Goal: Task Accomplishment & Management: Complete application form

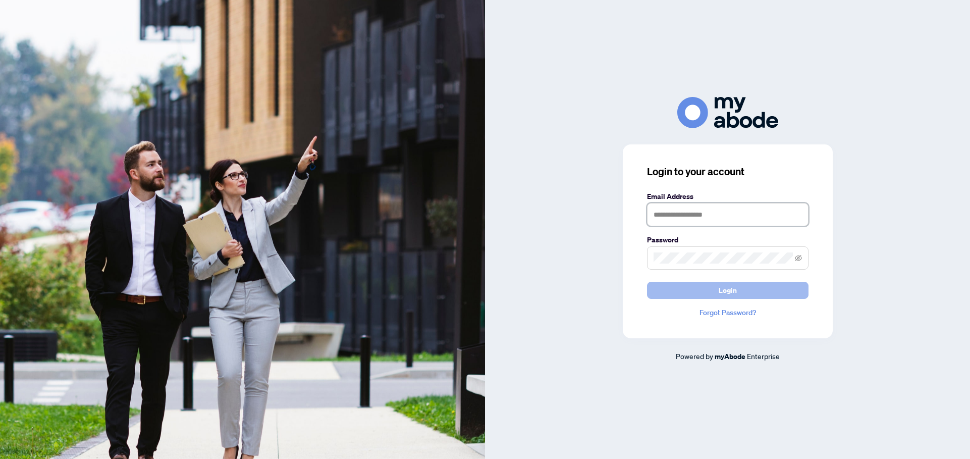
type input "**********"
click at [725, 290] on span "Login" at bounding box center [728, 290] width 18 height 16
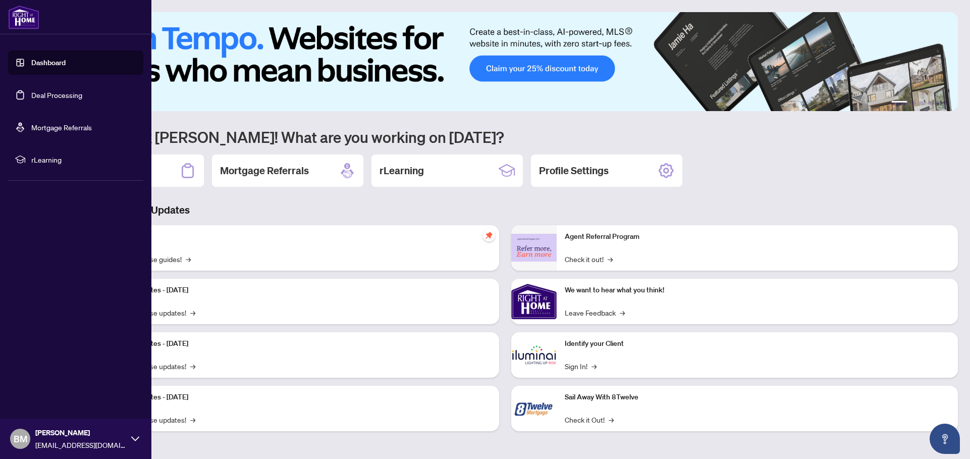
click at [39, 63] on link "Dashboard" at bounding box center [48, 62] width 34 height 9
click at [57, 93] on link "Deal Processing" at bounding box center [56, 94] width 51 height 9
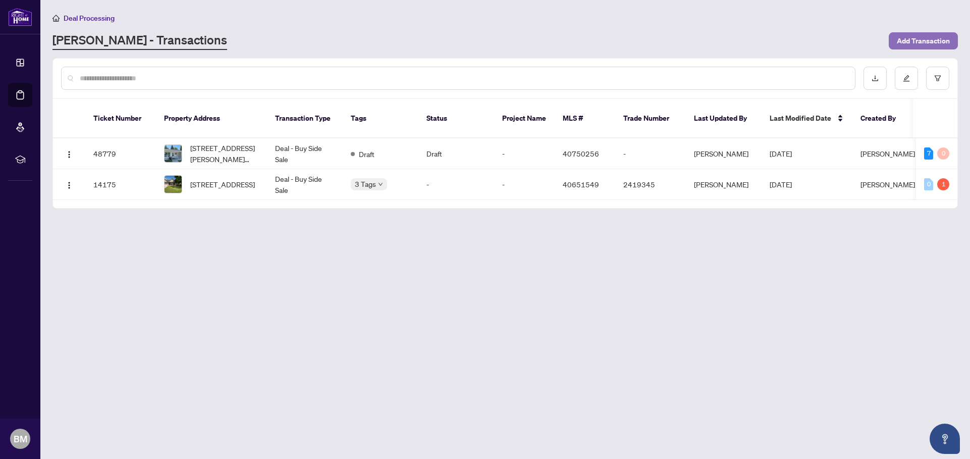
click at [926, 40] on span "Add Transaction" at bounding box center [923, 41] width 53 height 16
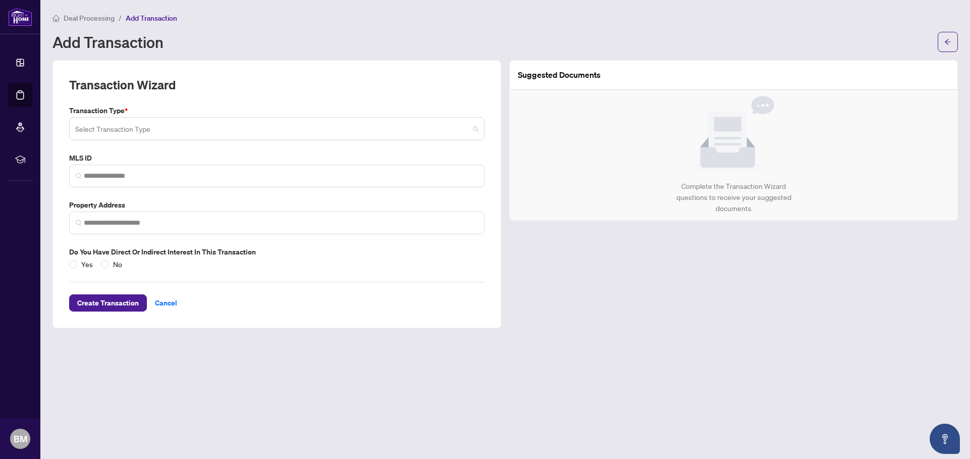
click at [474, 128] on span at bounding box center [276, 128] width 403 height 19
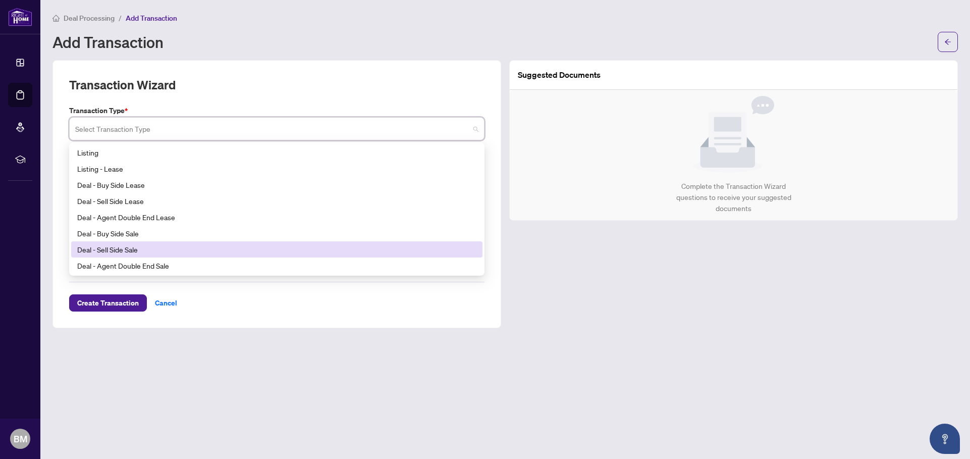
click at [133, 248] on div "Deal - Sell Side Sale" at bounding box center [276, 249] width 399 height 11
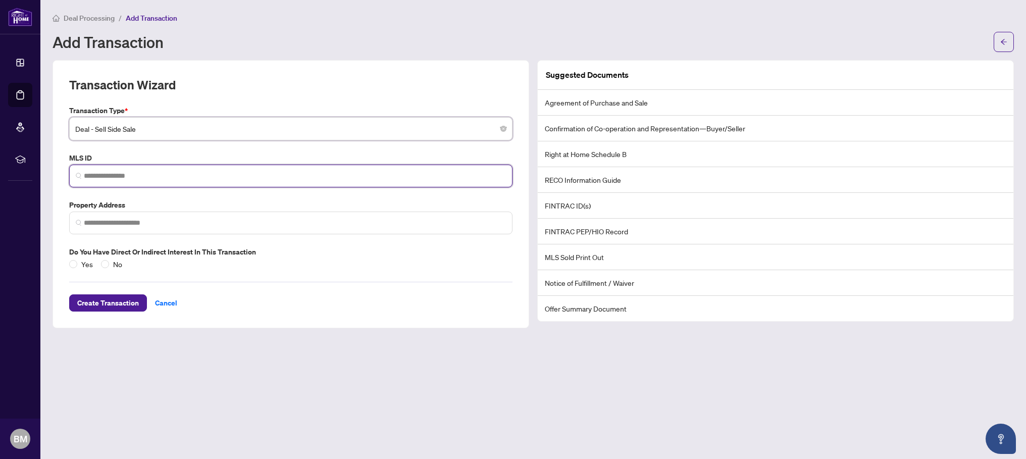
click at [111, 174] on input "search" at bounding box center [295, 176] width 422 height 11
paste input "********"
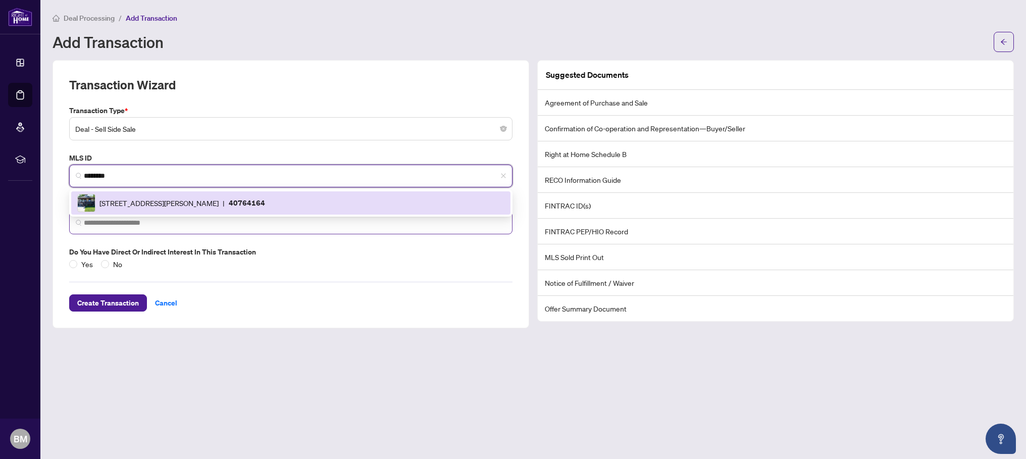
type input "********"
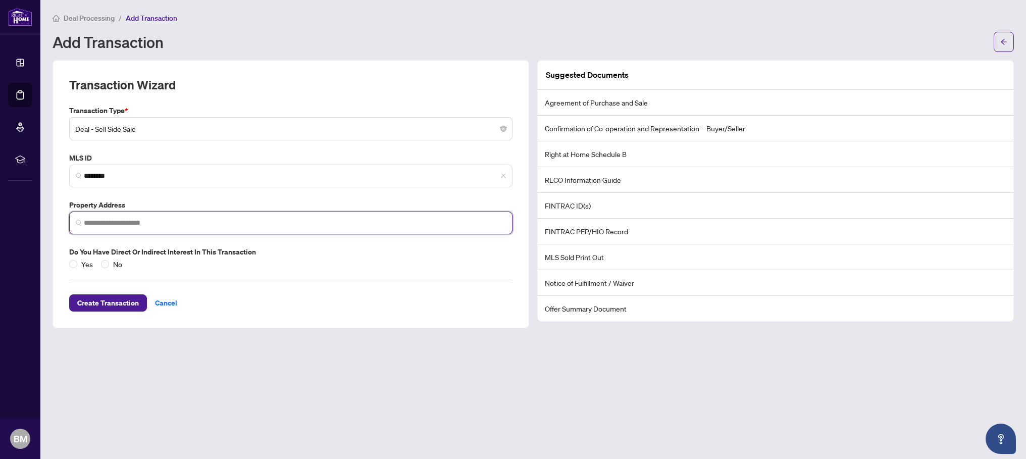
click at [119, 224] on input "search" at bounding box center [295, 223] width 422 height 11
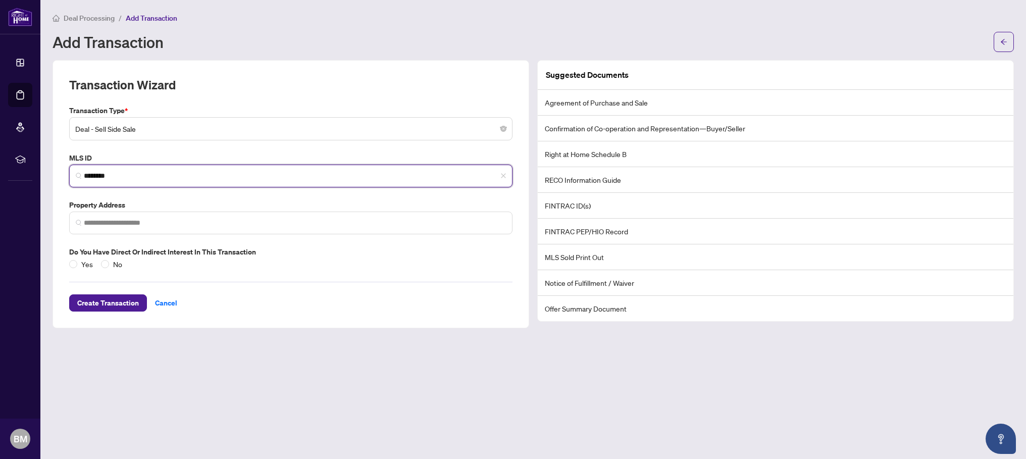
click at [134, 177] on input "********" at bounding box center [295, 176] width 422 height 11
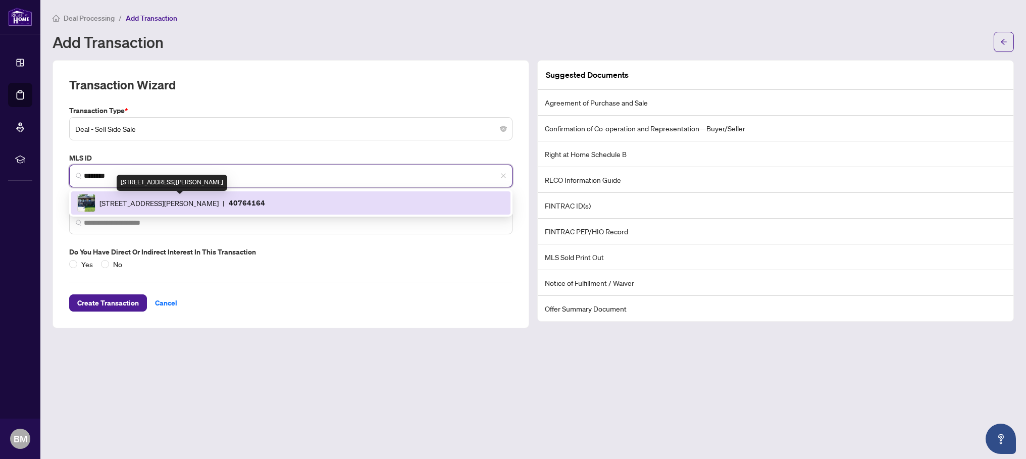
click at [128, 199] on span "[STREET_ADDRESS][PERSON_NAME]" at bounding box center [158, 202] width 119 height 11
type input "**********"
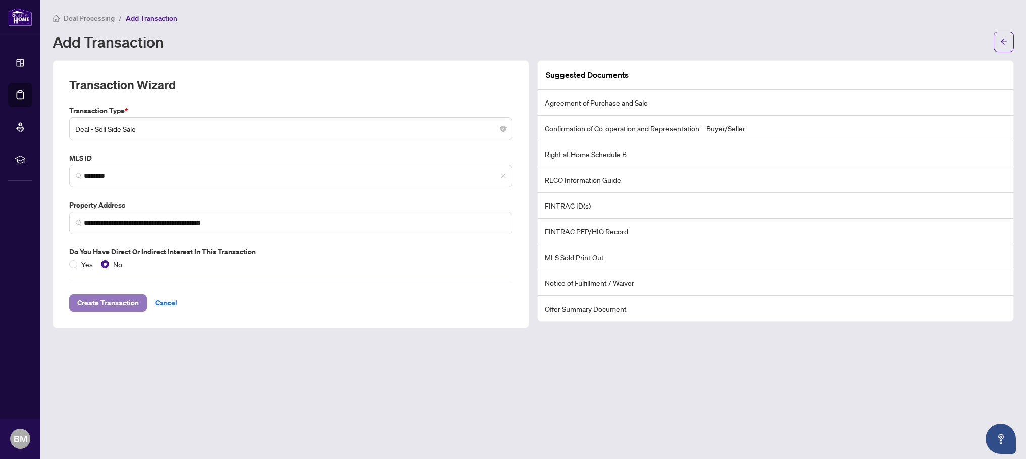
click at [122, 305] on span "Create Transaction" at bounding box center [108, 303] width 62 height 16
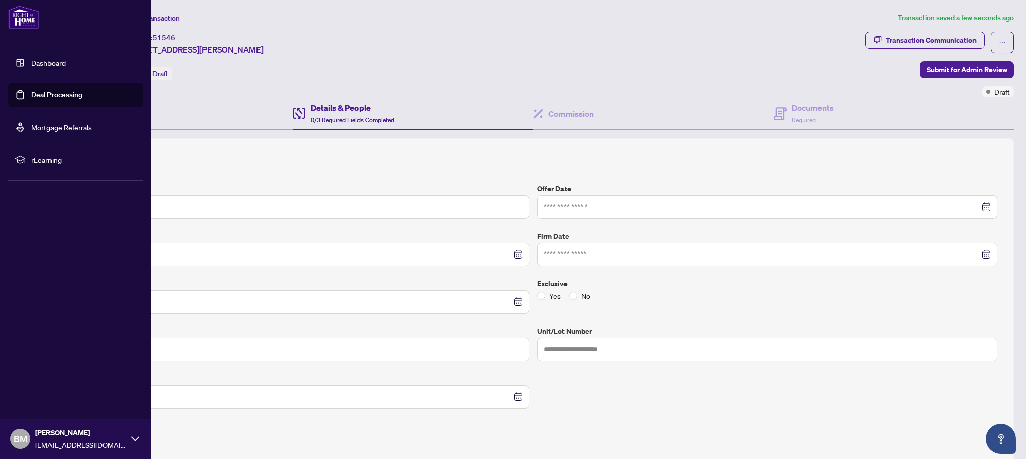
click at [31, 91] on link "Deal Processing" at bounding box center [56, 94] width 51 height 9
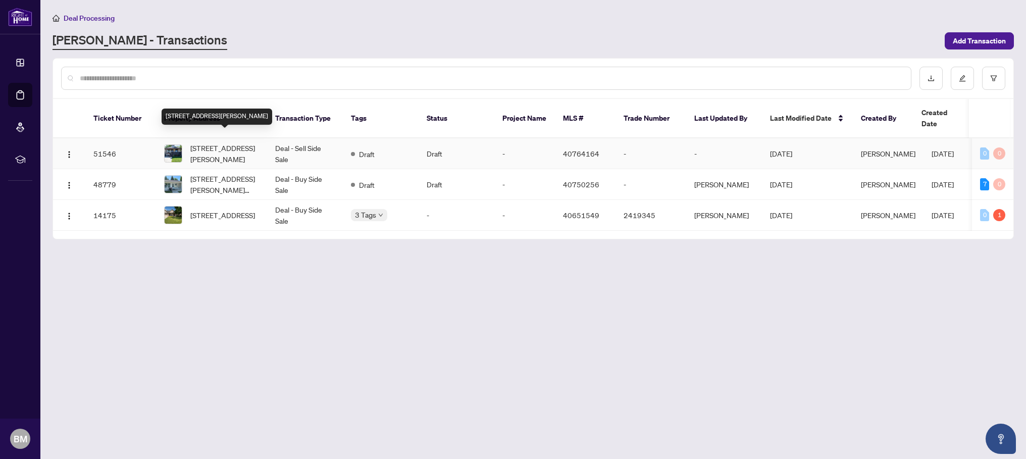
click at [233, 142] on span "[STREET_ADDRESS][PERSON_NAME]" at bounding box center [224, 153] width 69 height 22
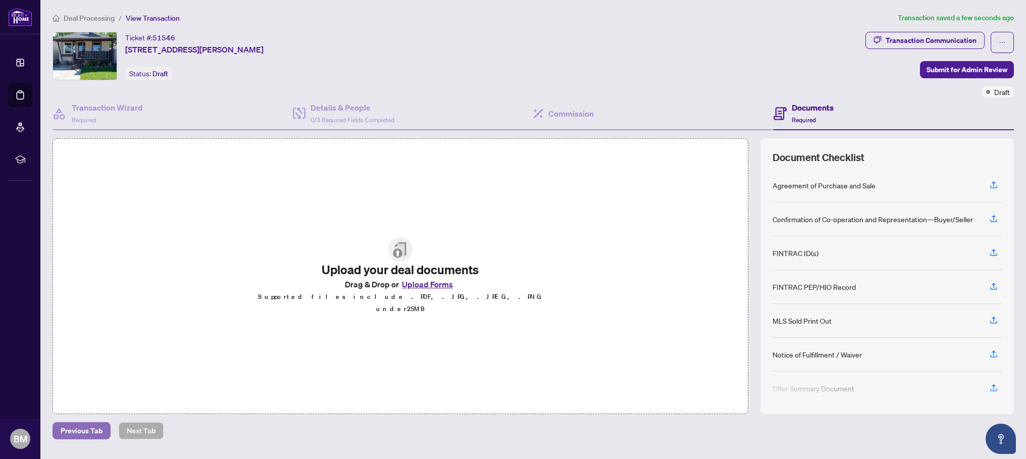
click at [78, 429] on span "Previous Tab" at bounding box center [82, 431] width 42 height 16
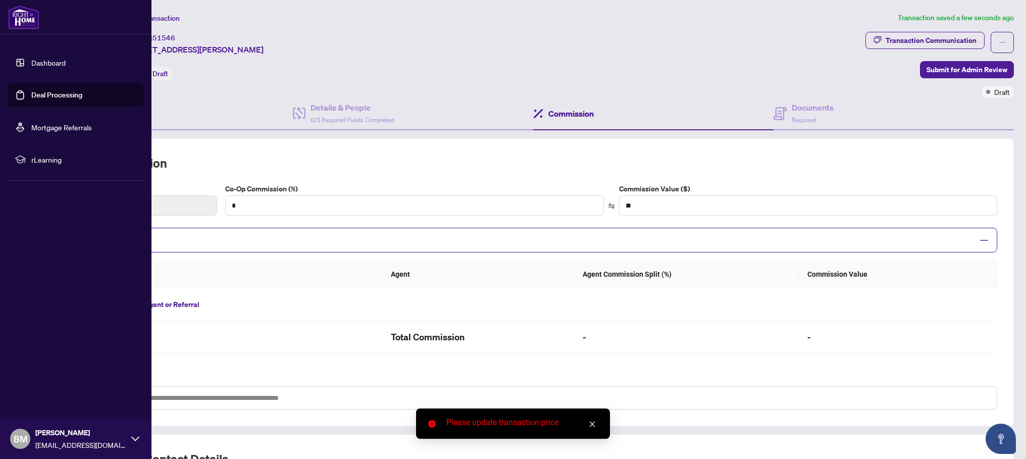
click at [43, 63] on link "Dashboard" at bounding box center [48, 62] width 34 height 9
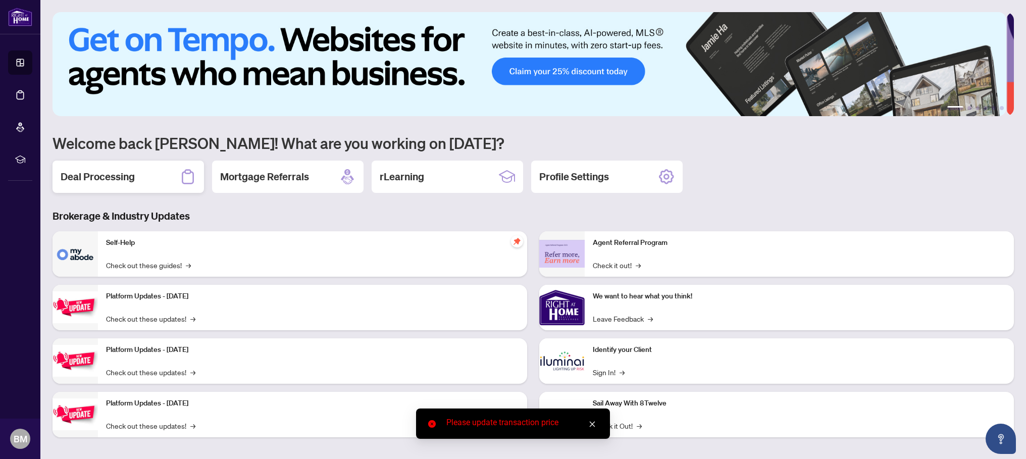
click at [116, 176] on h2 "Deal Processing" at bounding box center [98, 177] width 74 height 14
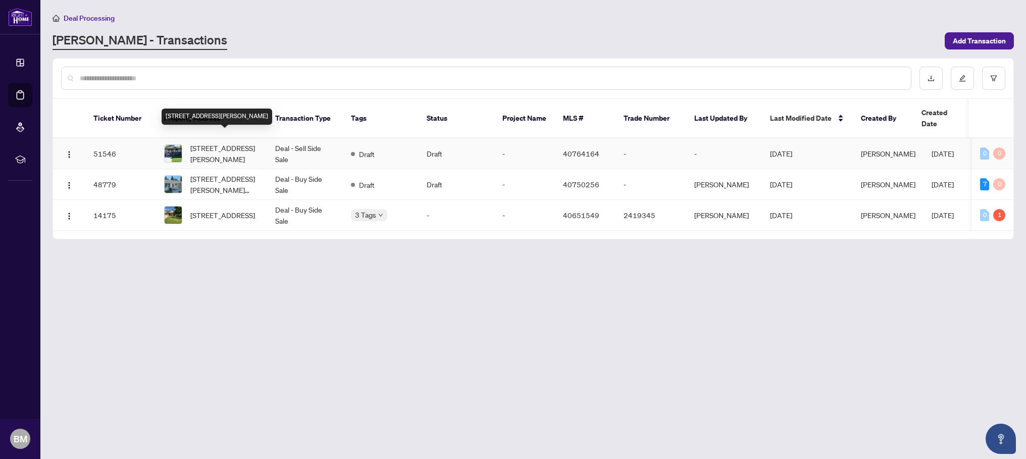
click at [210, 142] on span "[STREET_ADDRESS][PERSON_NAME]" at bounding box center [224, 153] width 69 height 22
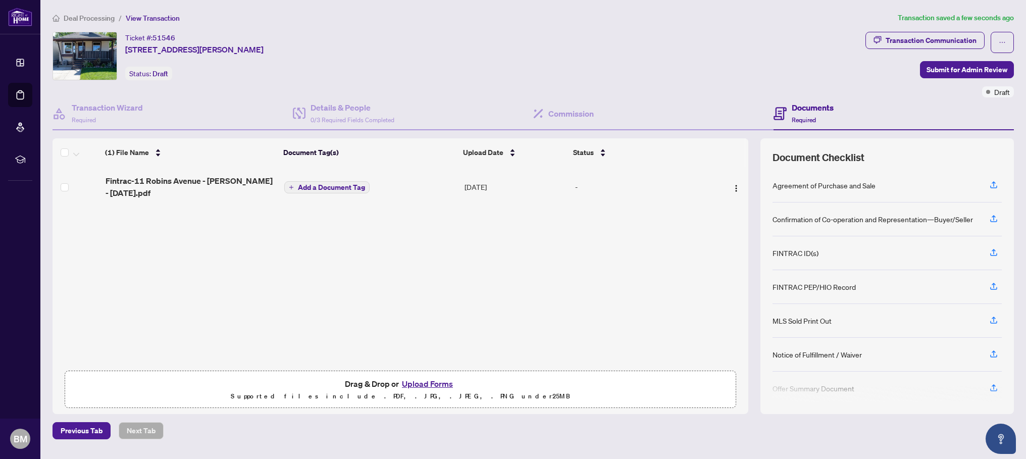
click at [320, 189] on span "Add a Document Tag" at bounding box center [331, 187] width 67 height 7
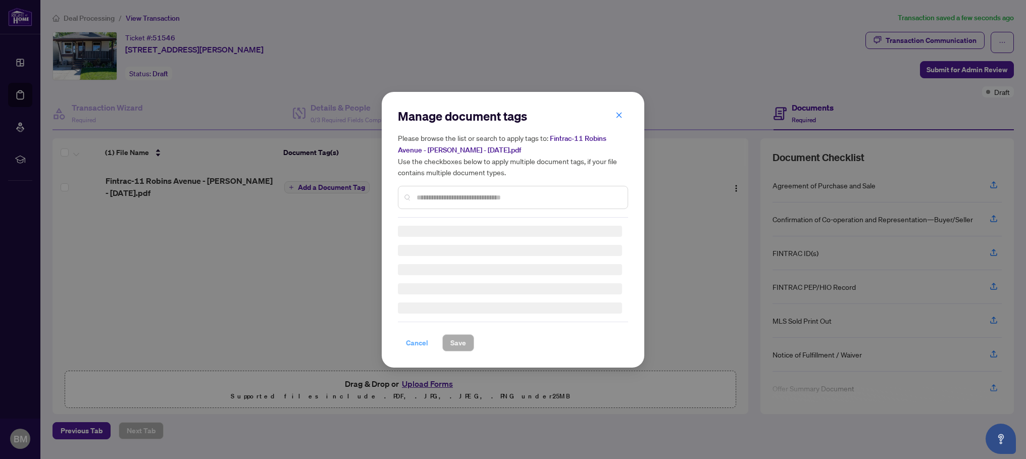
click at [415, 343] on span "Cancel" at bounding box center [417, 343] width 22 height 16
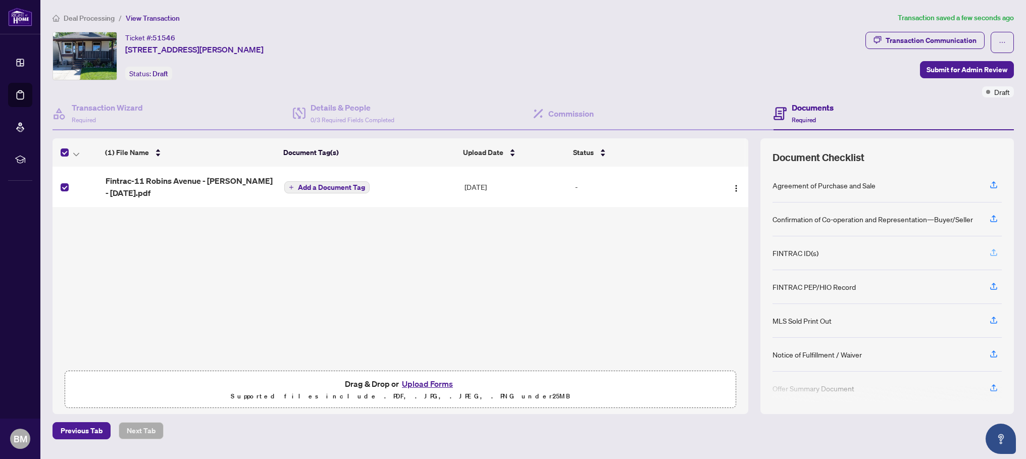
click at [970, 249] on icon "button" at bounding box center [994, 251] width 4 height 5
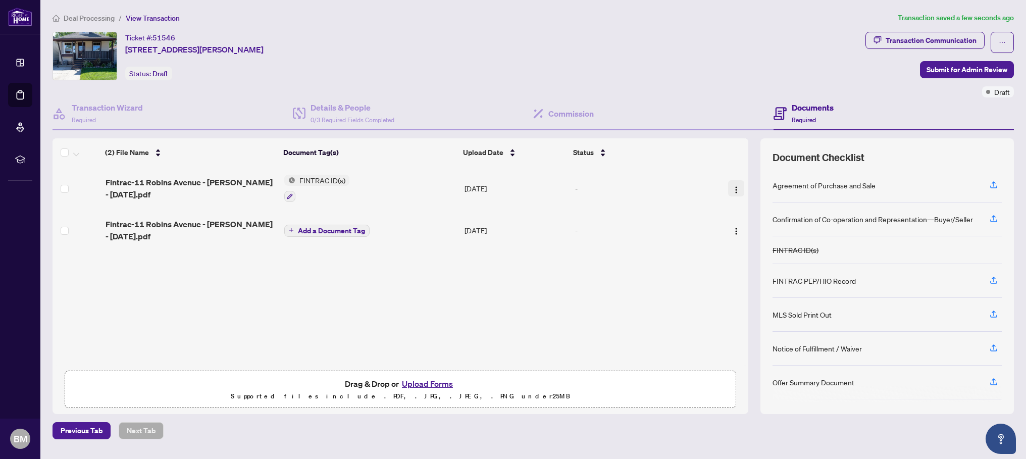
click at [732, 186] on img "button" at bounding box center [736, 190] width 8 height 8
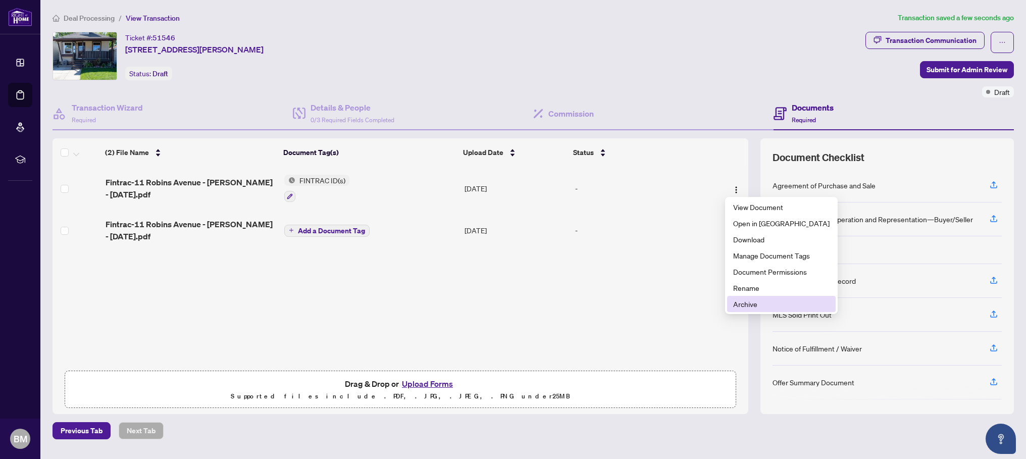
click at [753, 304] on span "Archive" at bounding box center [781, 303] width 96 height 11
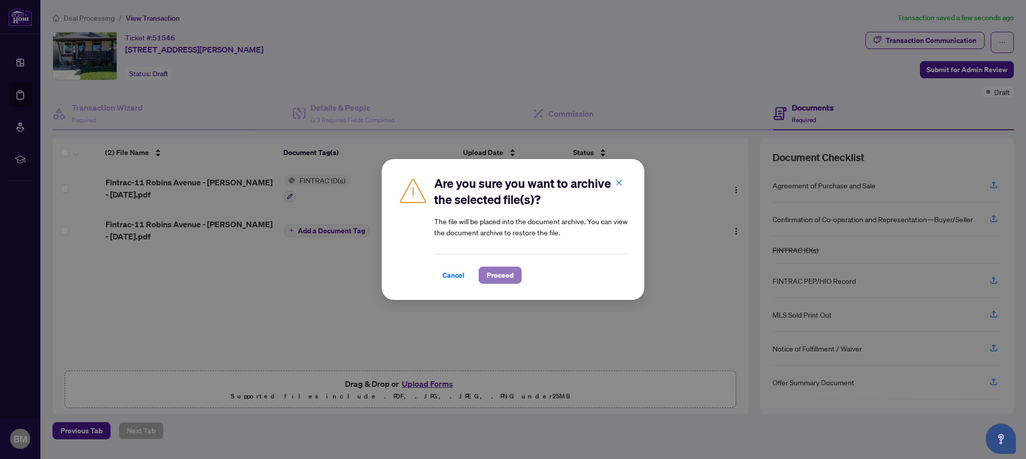
click at [492, 274] on span "Proceed" at bounding box center [500, 275] width 27 height 16
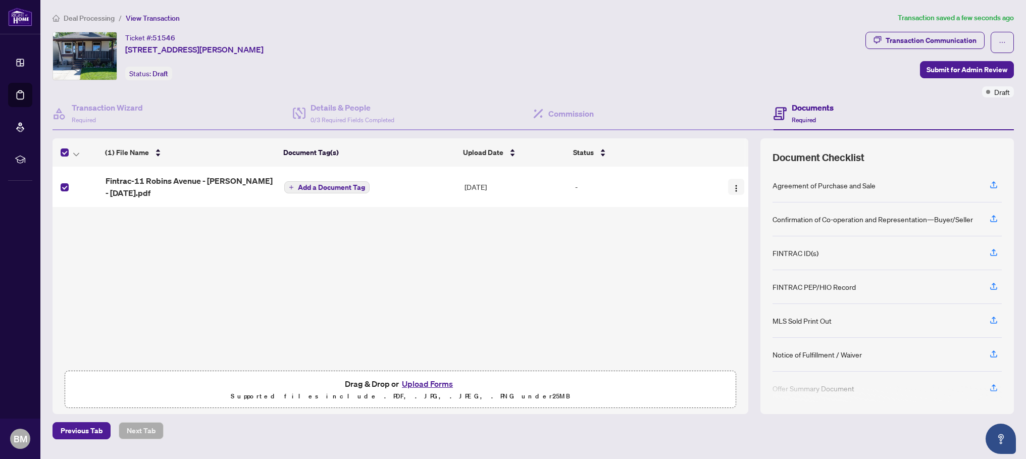
click at [733, 184] on img "button" at bounding box center [736, 188] width 8 height 8
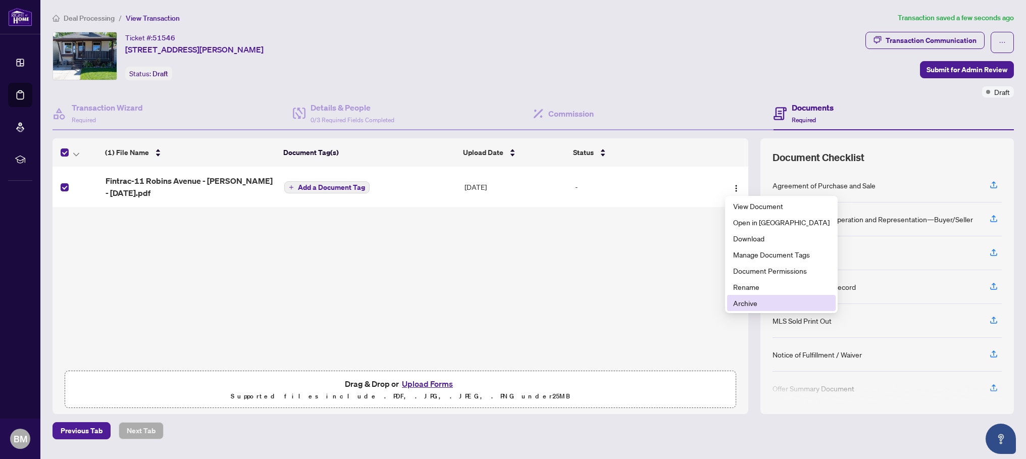
click at [757, 302] on span "Archive" at bounding box center [781, 302] width 96 height 11
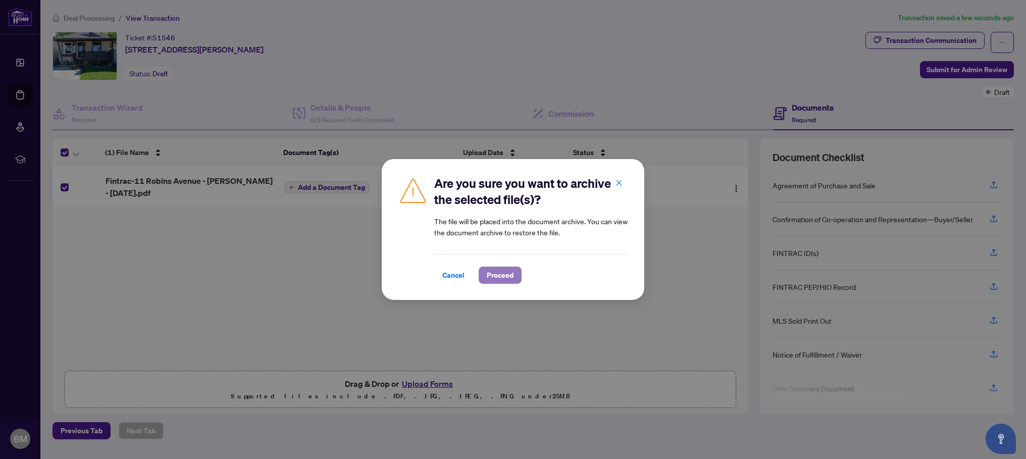
click at [504, 271] on span "Proceed" at bounding box center [500, 275] width 27 height 16
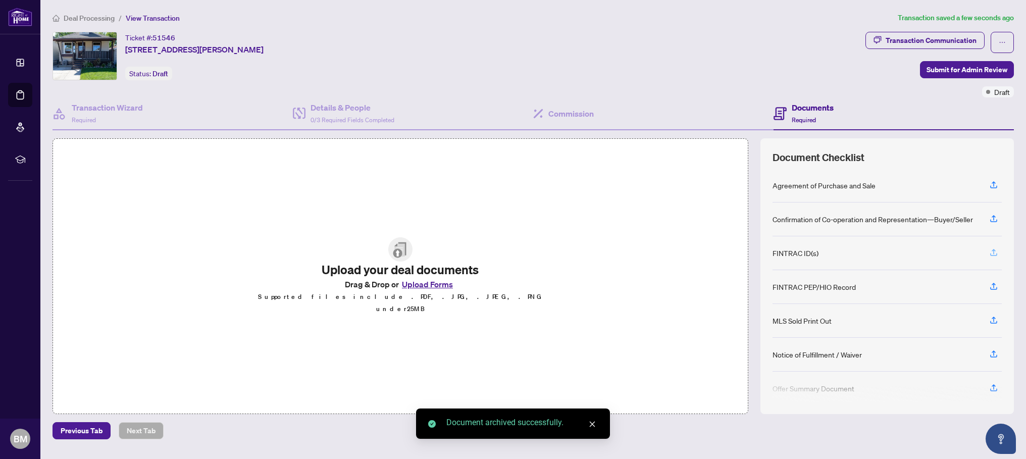
click at [970, 249] on icon "button" at bounding box center [993, 252] width 9 height 9
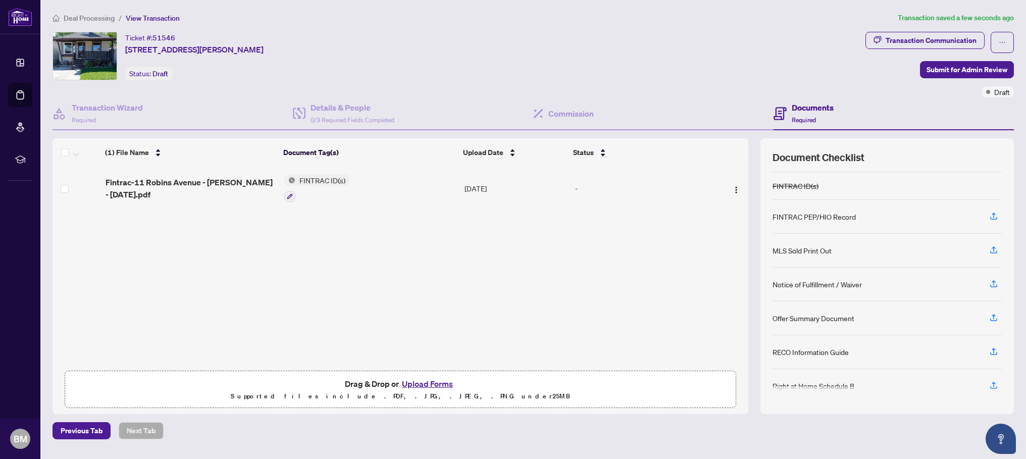
scroll to position [69, 0]
click at [970, 344] on icon "button" at bounding box center [993, 346] width 9 height 9
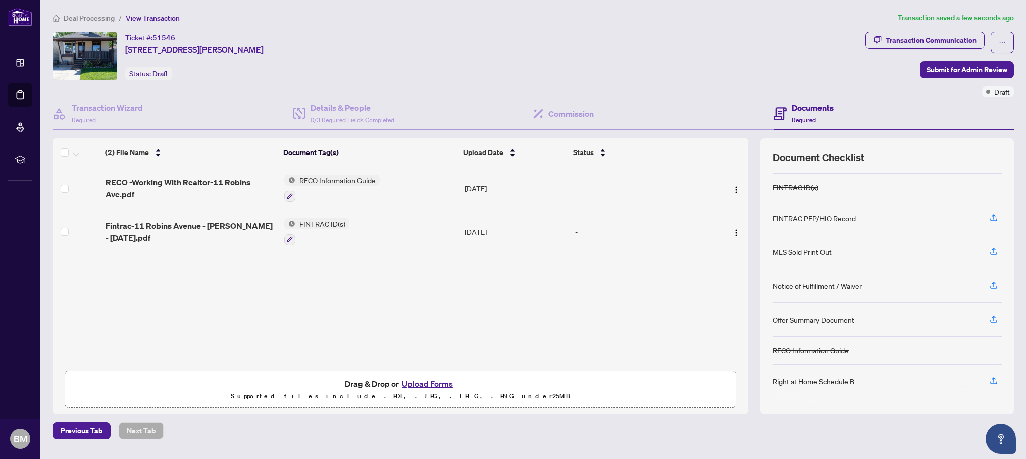
scroll to position [0, 0]
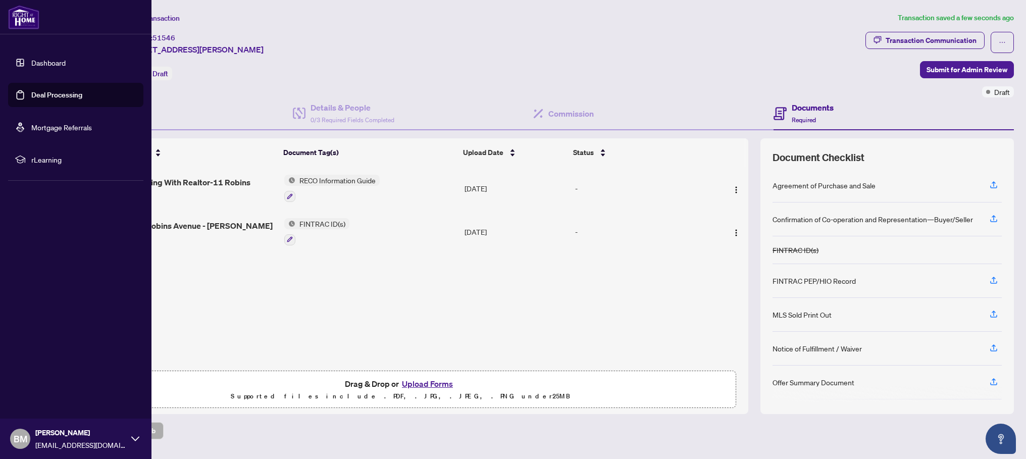
click at [44, 62] on link "Dashboard" at bounding box center [48, 62] width 34 height 9
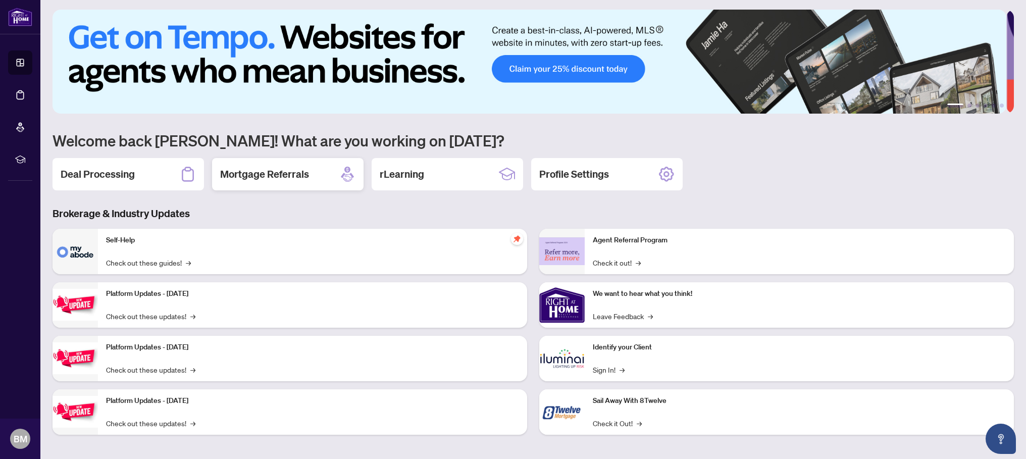
scroll to position [5, 0]
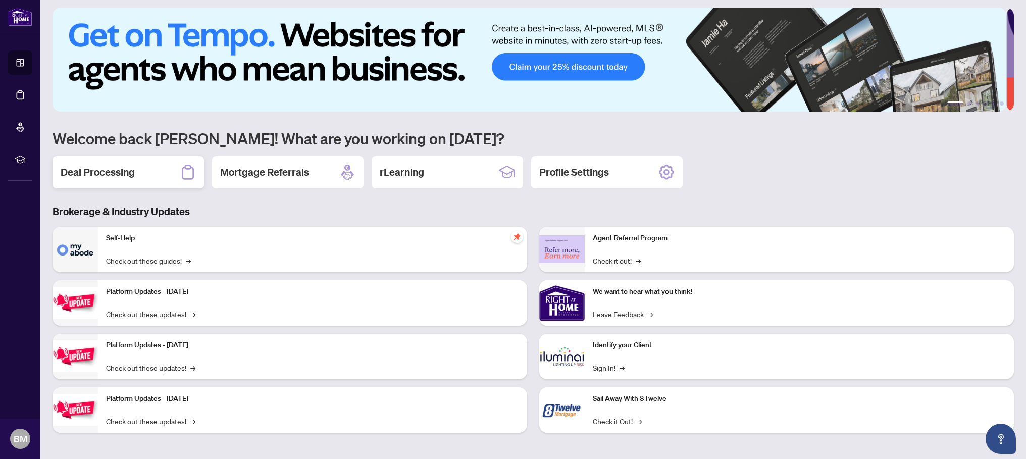
click at [142, 173] on div "Deal Processing" at bounding box center [128, 172] width 151 height 32
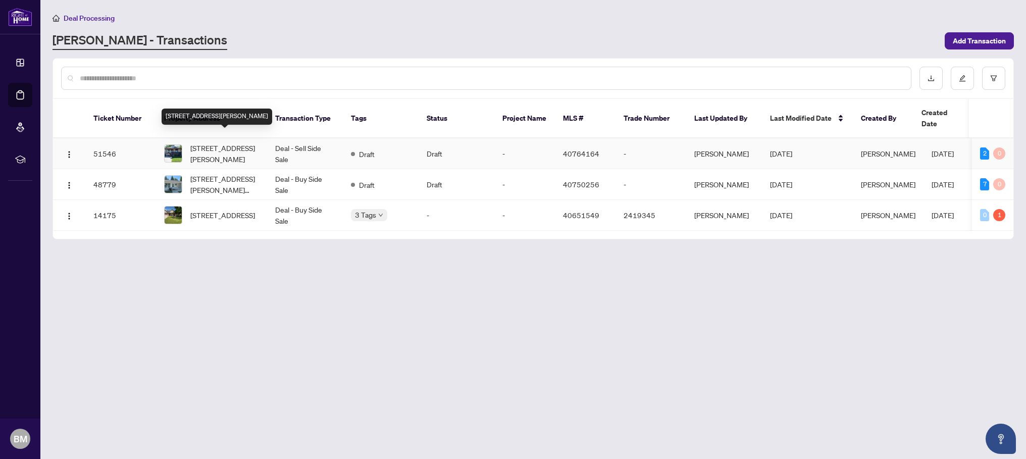
click at [207, 142] on span "[STREET_ADDRESS][PERSON_NAME]" at bounding box center [224, 153] width 69 height 22
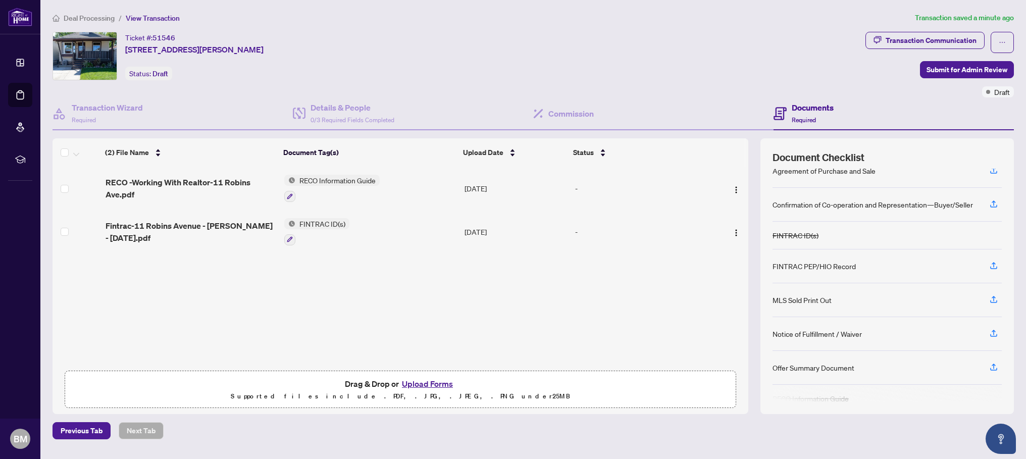
scroll to position [15, 0]
click at [817, 108] on h4 "Documents" at bounding box center [813, 107] width 42 height 12
click at [814, 106] on h4 "Documents" at bounding box center [813, 107] width 42 height 12
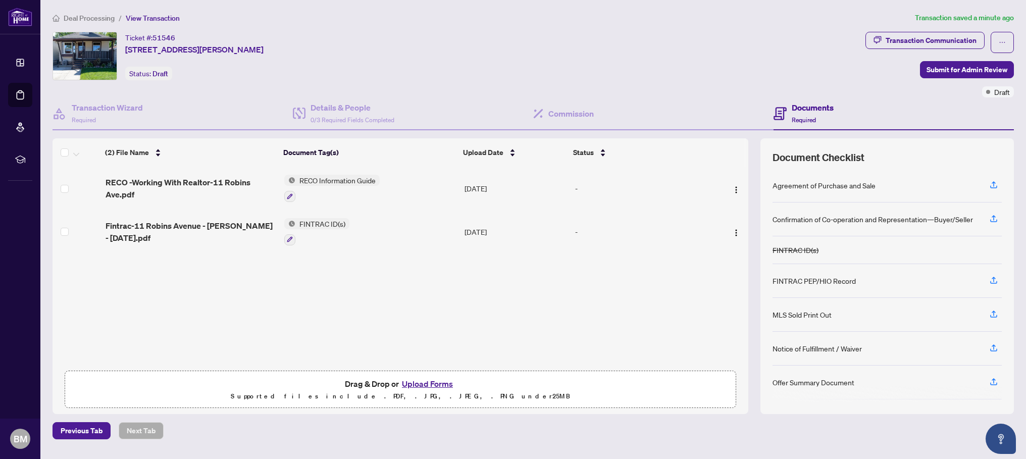
scroll to position [63, 0]
click at [440, 383] on button "Upload Forms" at bounding box center [427, 383] width 57 height 13
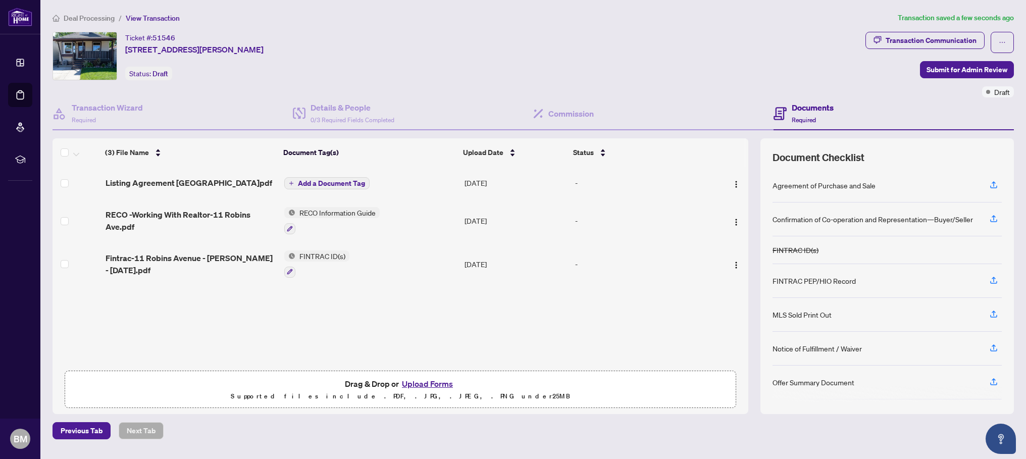
click at [337, 184] on span "Add a Document Tag" at bounding box center [331, 183] width 67 height 7
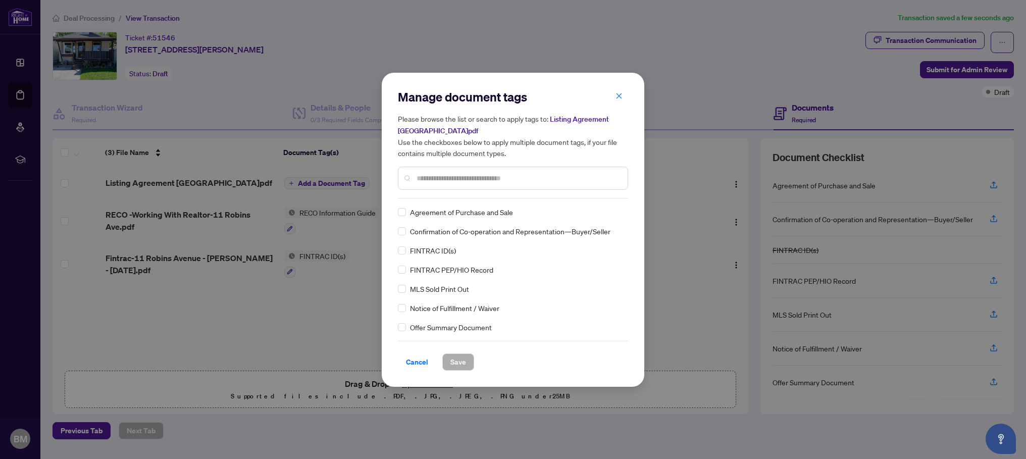
click at [431, 197] on div "Manage document tags Please browse the list or search to apply tags to: Listing…" at bounding box center [513, 144] width 230 height 110
click at [457, 361] on span "Save" at bounding box center [458, 362] width 16 height 16
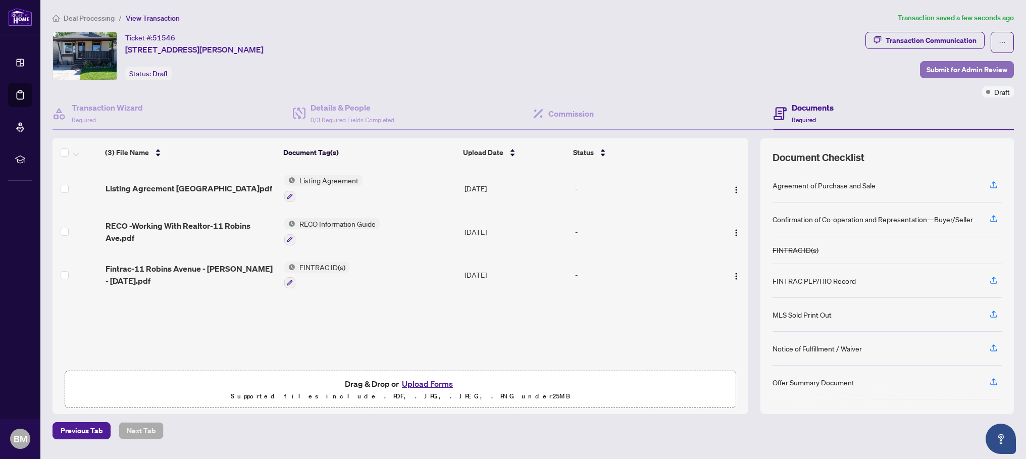
click at [957, 68] on span "Submit for Admin Review" at bounding box center [966, 70] width 81 height 16
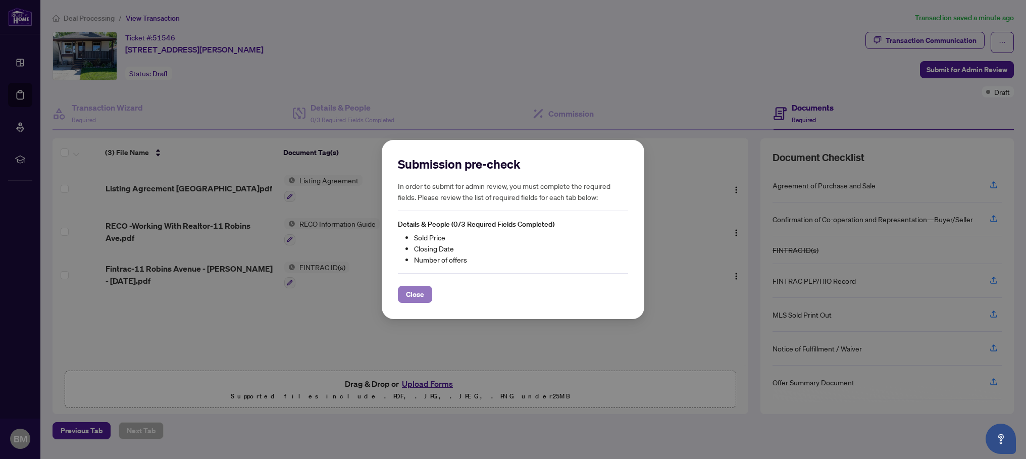
click at [421, 293] on span "Close" at bounding box center [415, 294] width 18 height 16
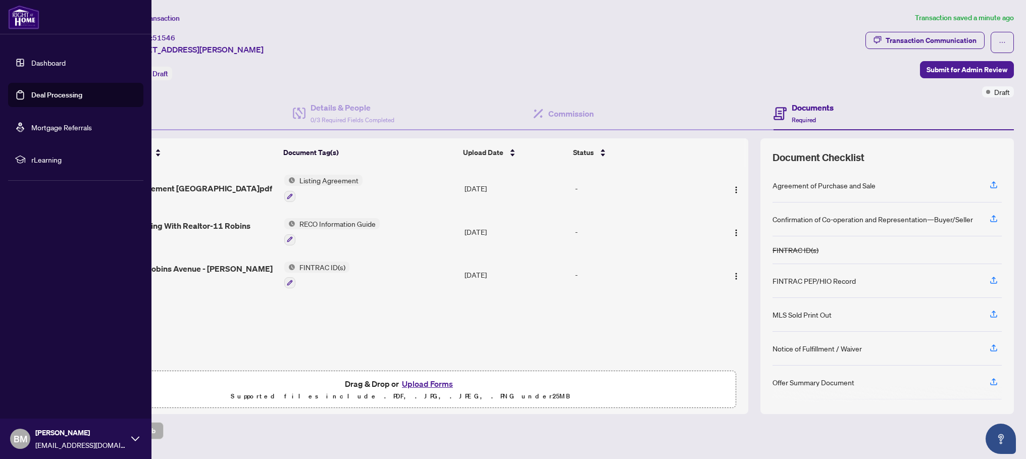
click at [47, 62] on link "Dashboard" at bounding box center [48, 62] width 34 height 9
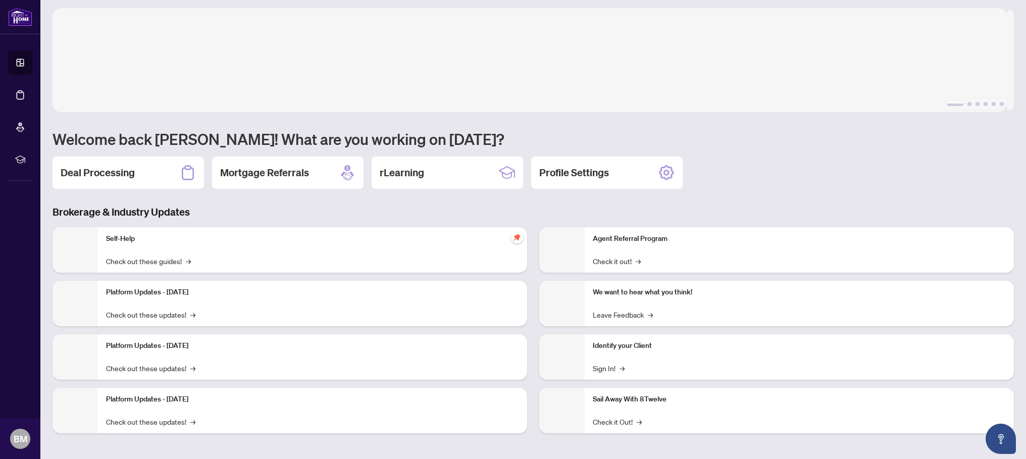
scroll to position [5, 0]
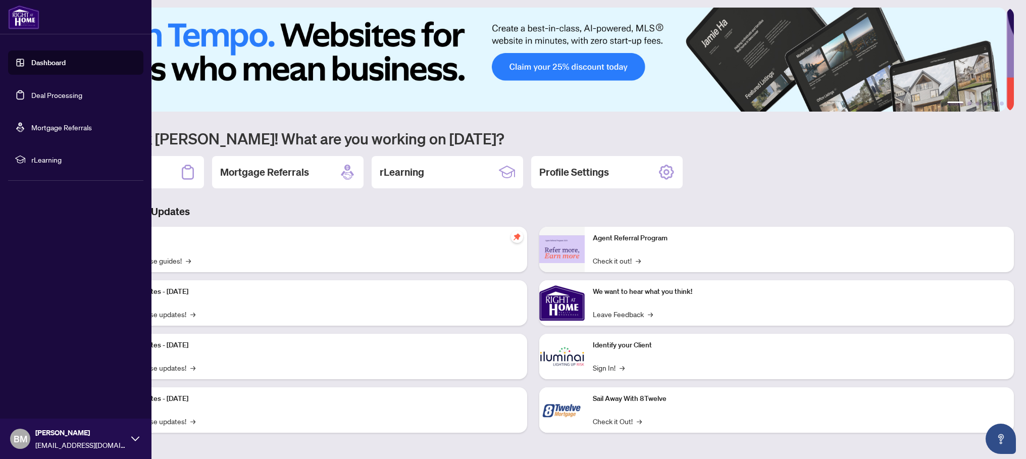
click at [36, 94] on link "Deal Processing" at bounding box center [56, 94] width 51 height 9
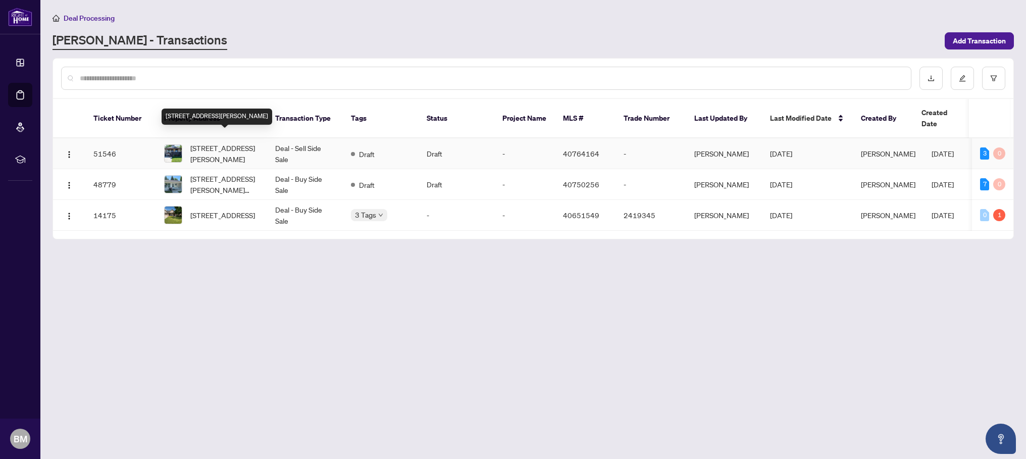
click at [218, 142] on span "[STREET_ADDRESS][PERSON_NAME]" at bounding box center [224, 153] width 69 height 22
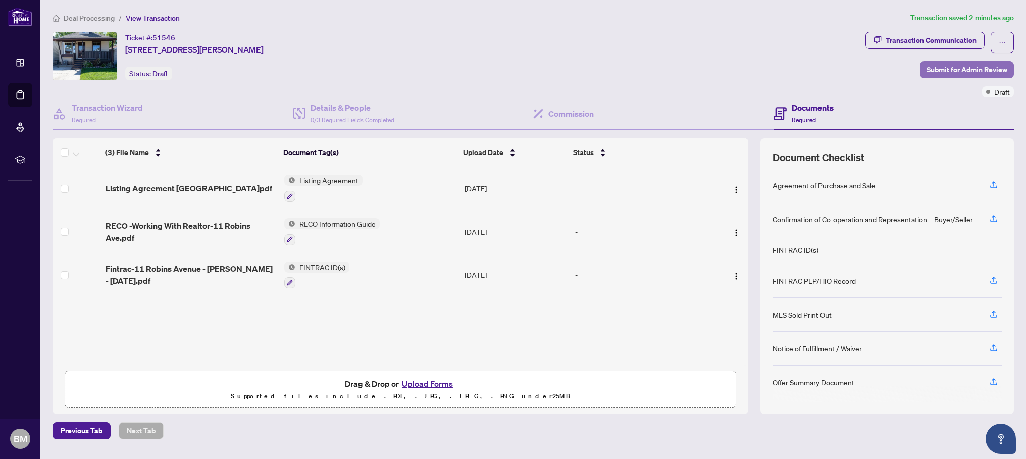
click at [963, 67] on span "Submit for Admin Review" at bounding box center [966, 70] width 81 height 16
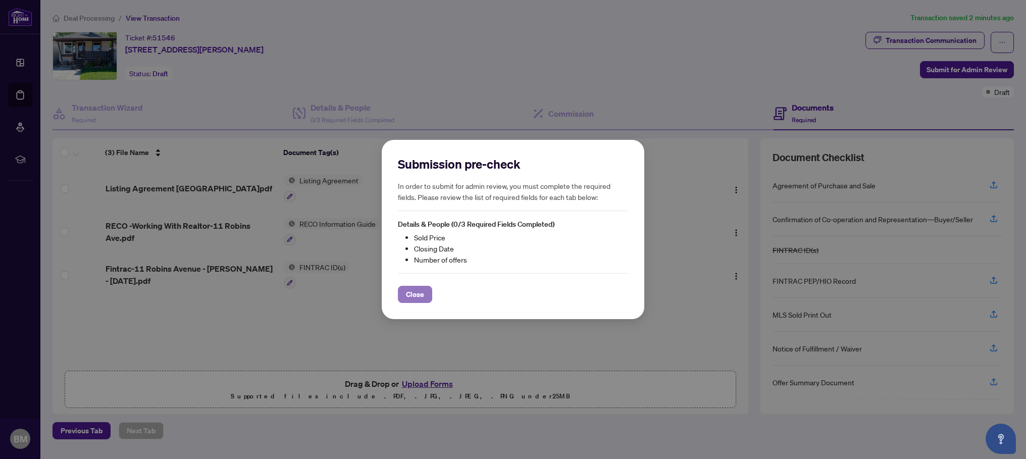
click at [413, 295] on span "Close" at bounding box center [415, 294] width 18 height 16
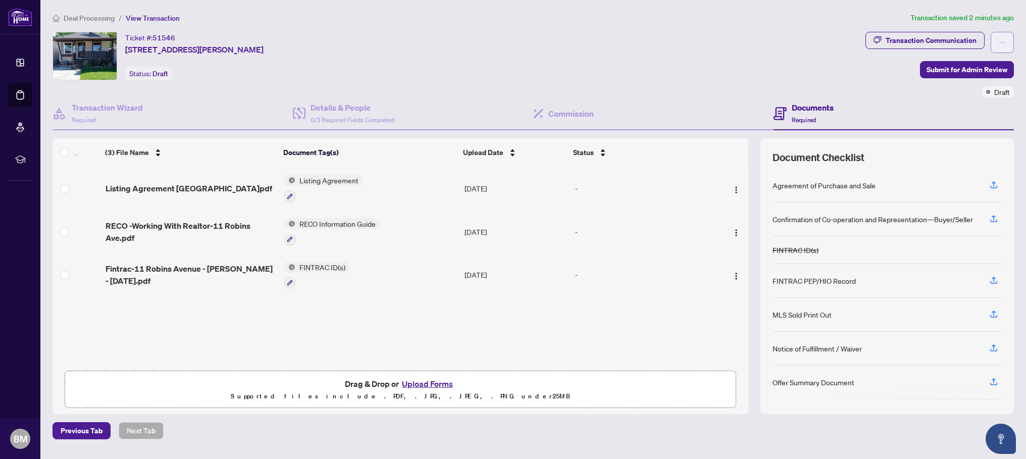
click at [970, 39] on icon "ellipsis" at bounding box center [1002, 42] width 7 height 7
click at [633, 59] on div "Ticket #: 51546 11 Robins Avenue, Hamilton, ON L8H 4M5, Canada Status: Draft" at bounding box center [457, 56] width 809 height 48
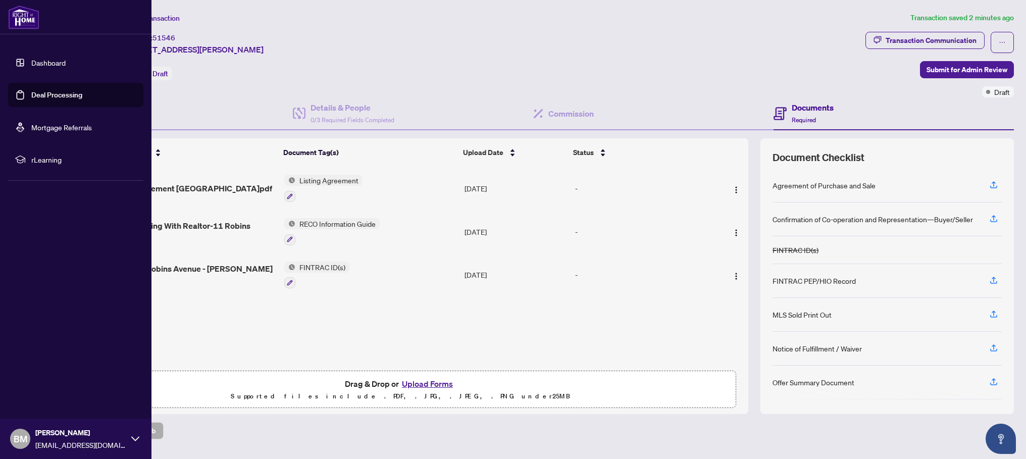
click at [31, 61] on link "Dashboard" at bounding box center [48, 62] width 34 height 9
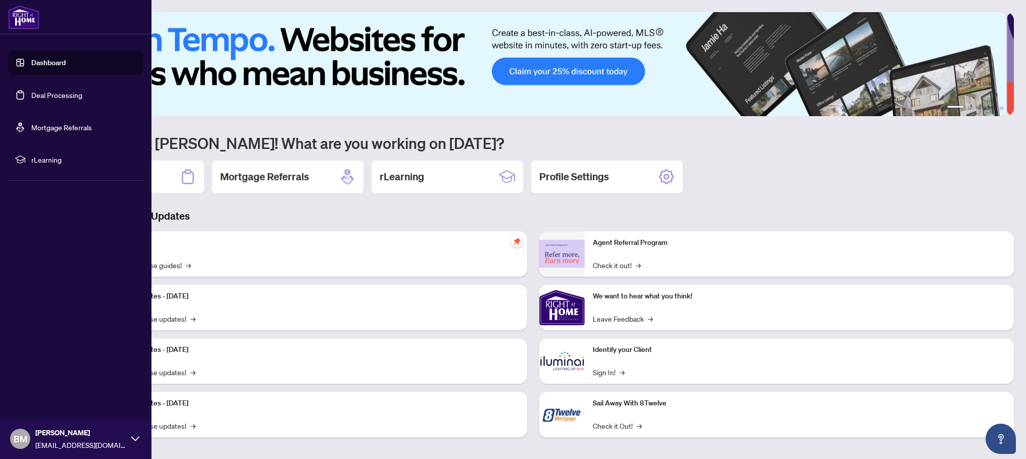
click at [20, 438] on span "BM" at bounding box center [21, 439] width 14 height 14
click at [37, 378] on span "Logout" at bounding box center [40, 379] width 23 height 16
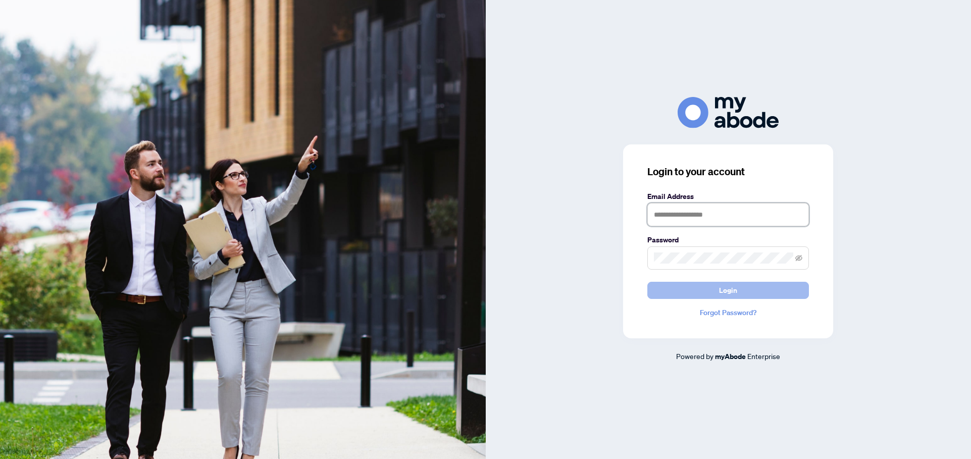
type input "**********"
click at [722, 292] on span "Login" at bounding box center [728, 290] width 18 height 16
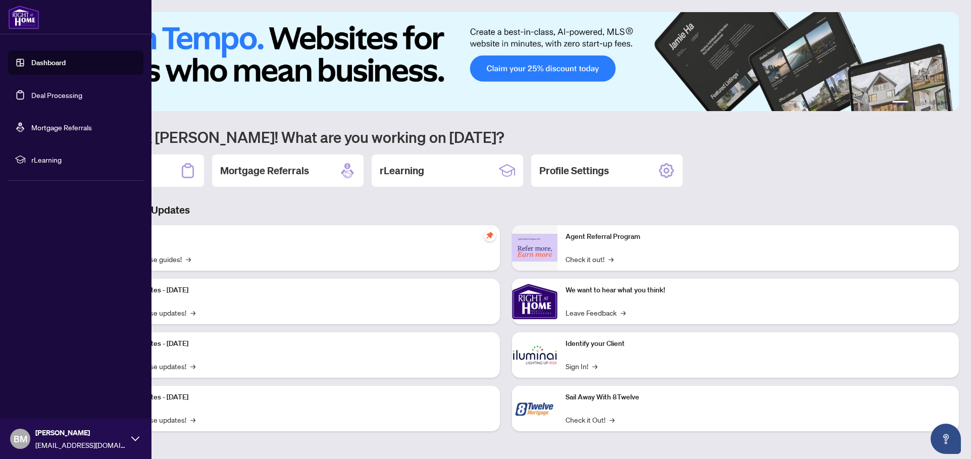
click at [45, 58] on link "Dashboard" at bounding box center [48, 62] width 34 height 9
click at [43, 93] on link "Deal Processing" at bounding box center [56, 94] width 51 height 9
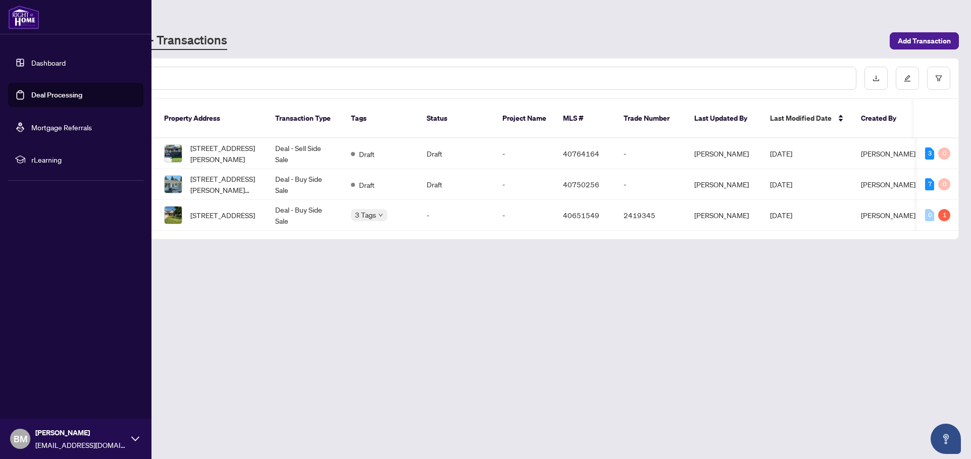
click at [48, 93] on link "Deal Processing" at bounding box center [56, 94] width 51 height 9
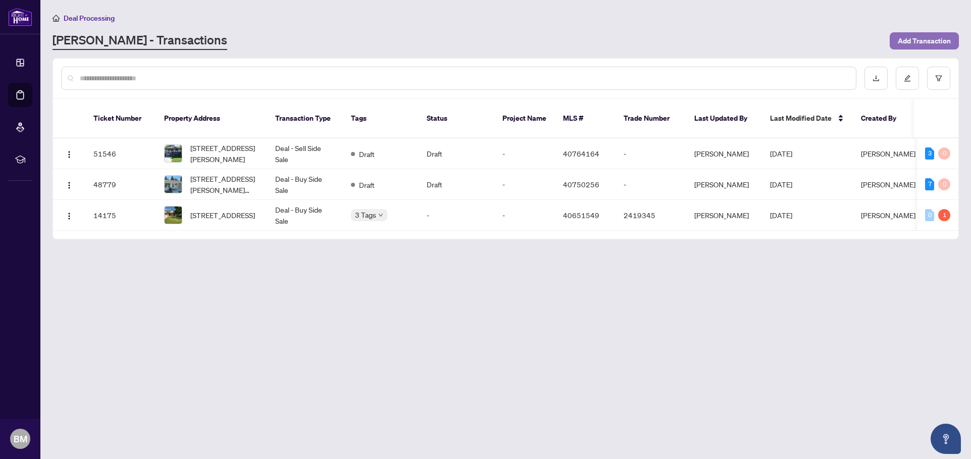
click at [924, 40] on span "Add Transaction" at bounding box center [924, 41] width 53 height 16
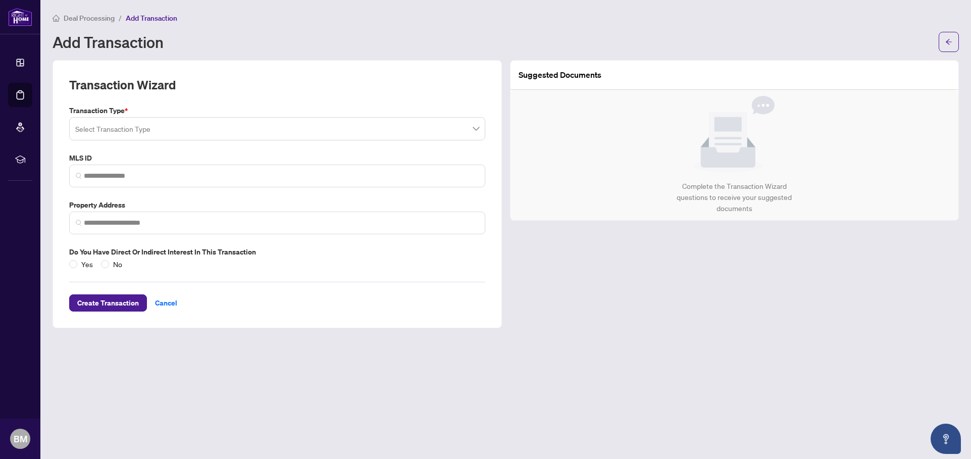
click at [476, 128] on span at bounding box center [277, 128] width 404 height 19
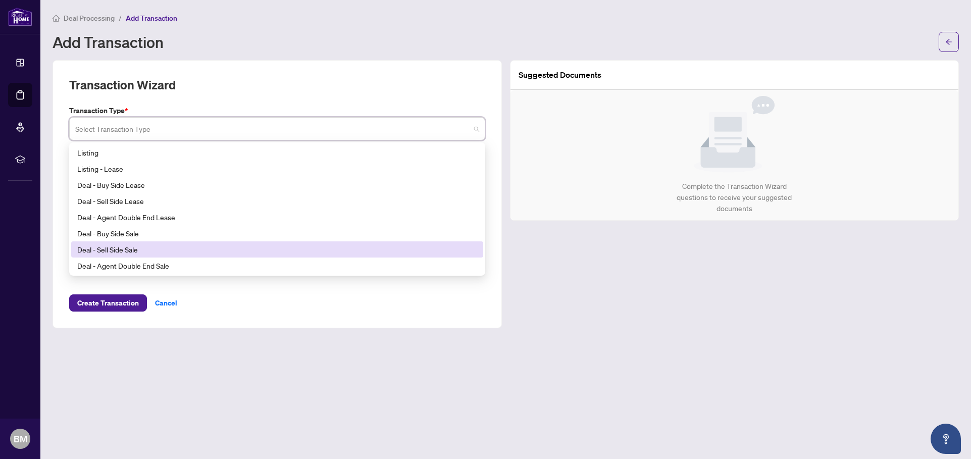
click at [129, 247] on div "Deal - Sell Side Sale" at bounding box center [277, 249] width 400 height 11
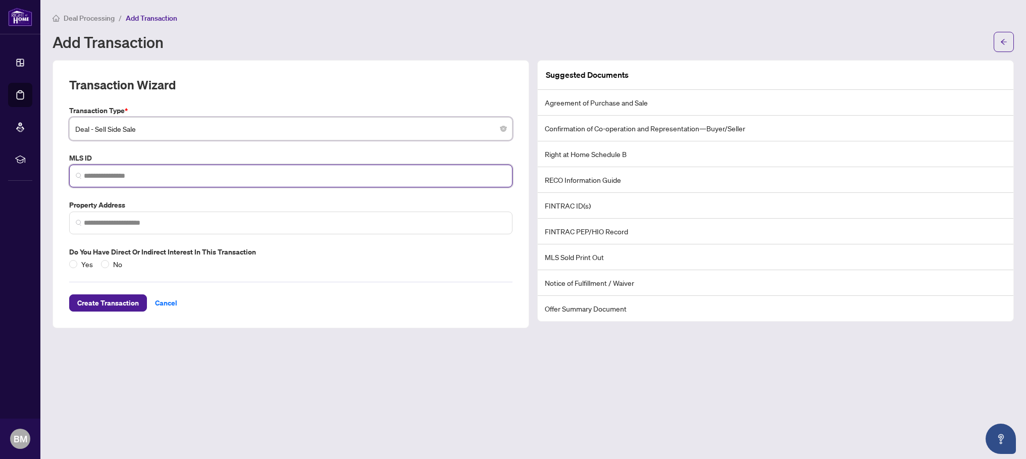
click at [160, 174] on input "search" at bounding box center [295, 176] width 422 height 11
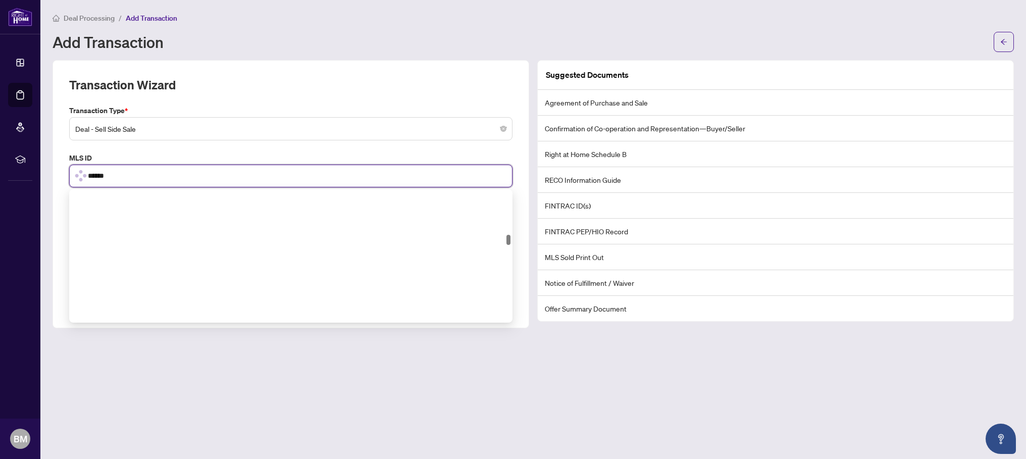
scroll to position [618, 0]
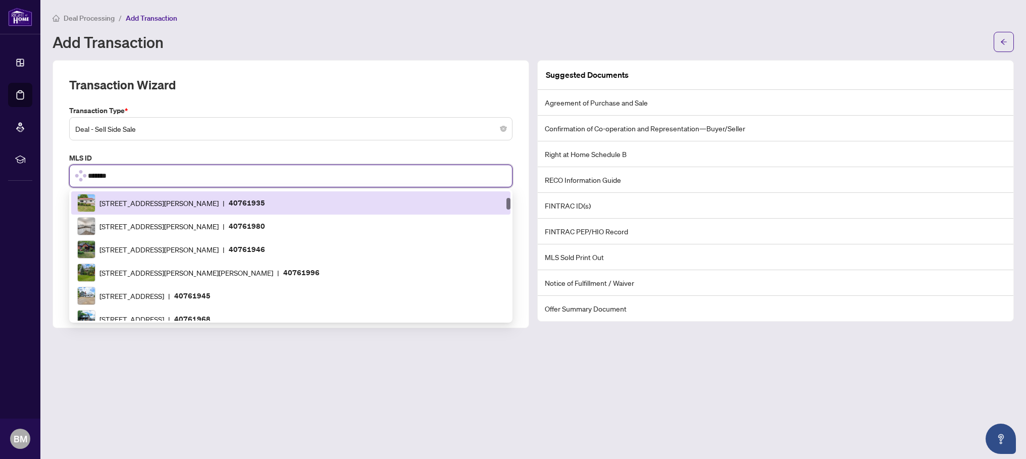
type input "********"
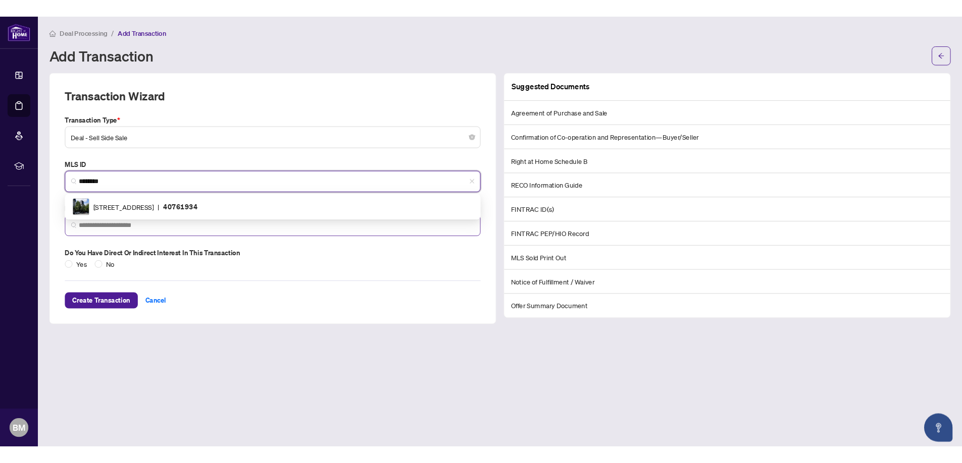
scroll to position [0, 0]
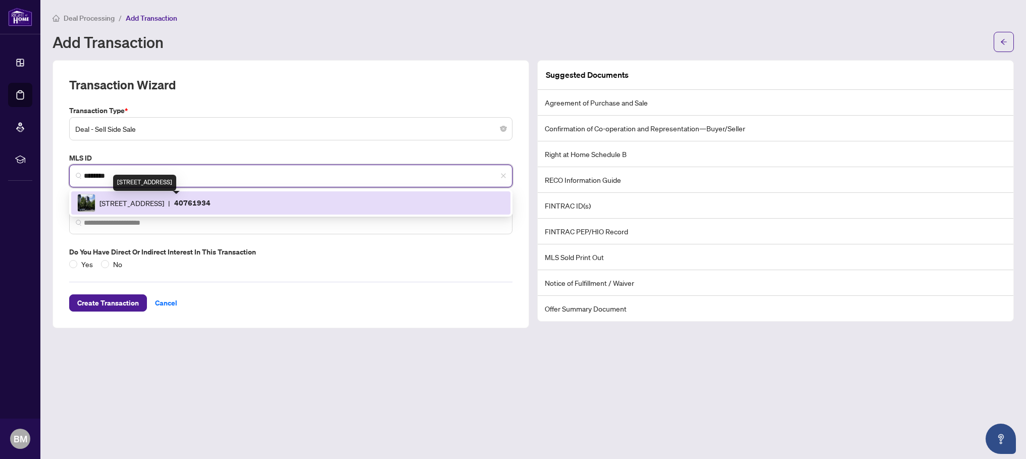
click at [149, 202] on span "30 Stadium Road, Toronto, ON M5V 3P4, Canada" at bounding box center [131, 202] width 65 height 11
type input "**********"
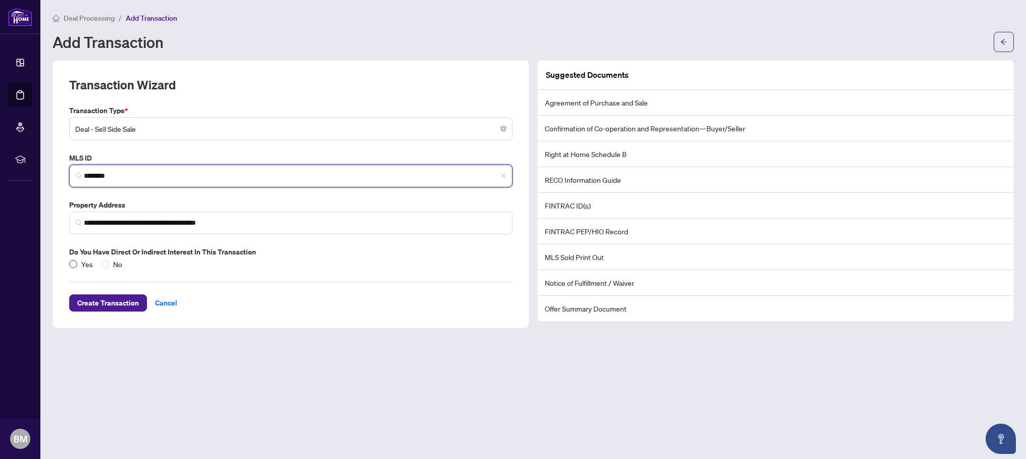
type input "********"
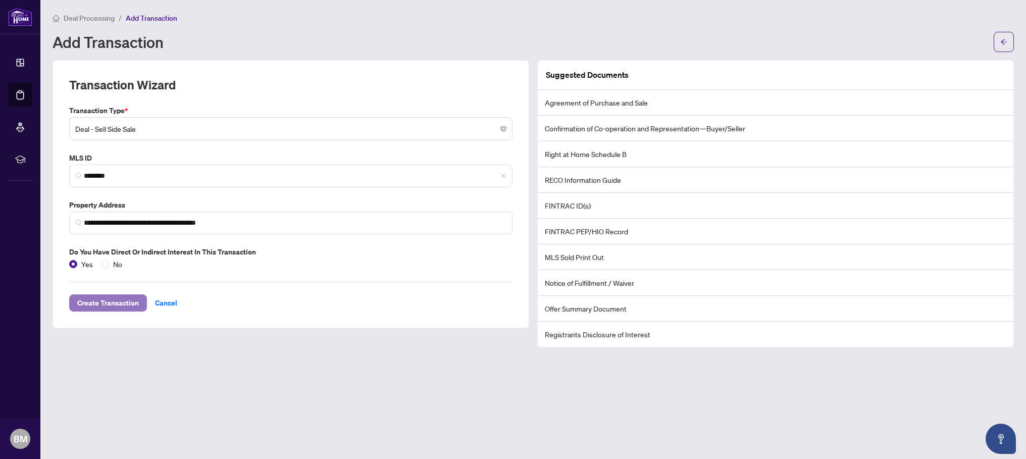
click at [106, 301] on span "Create Transaction" at bounding box center [108, 303] width 62 height 16
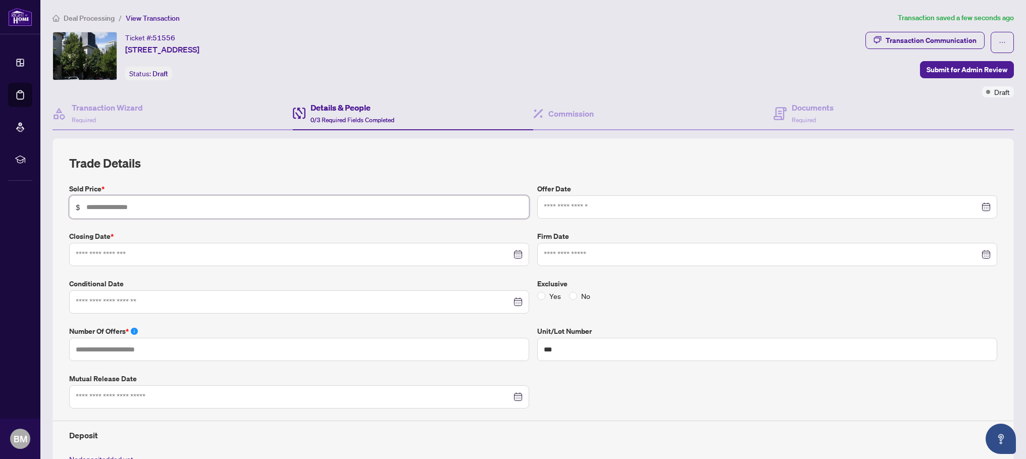
click at [135, 208] on input "text" at bounding box center [304, 206] width 436 height 11
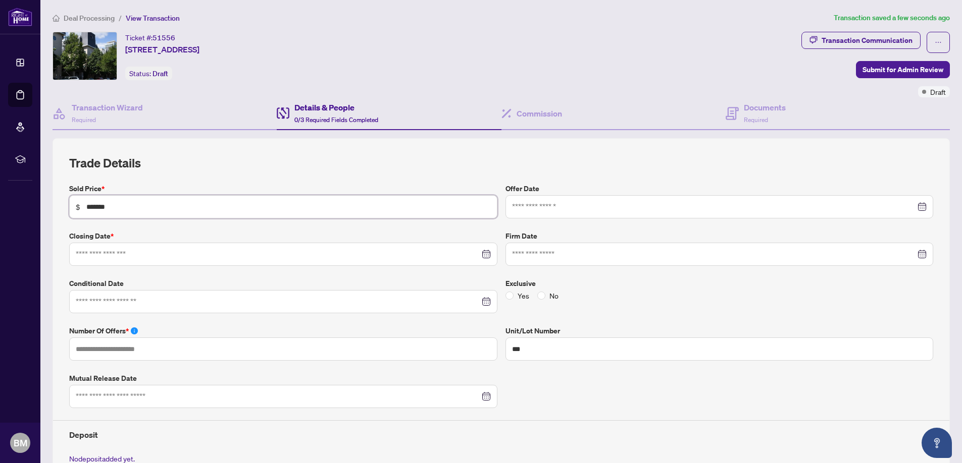
type input "*******"
click at [114, 255] on input at bounding box center [278, 254] width 404 height 11
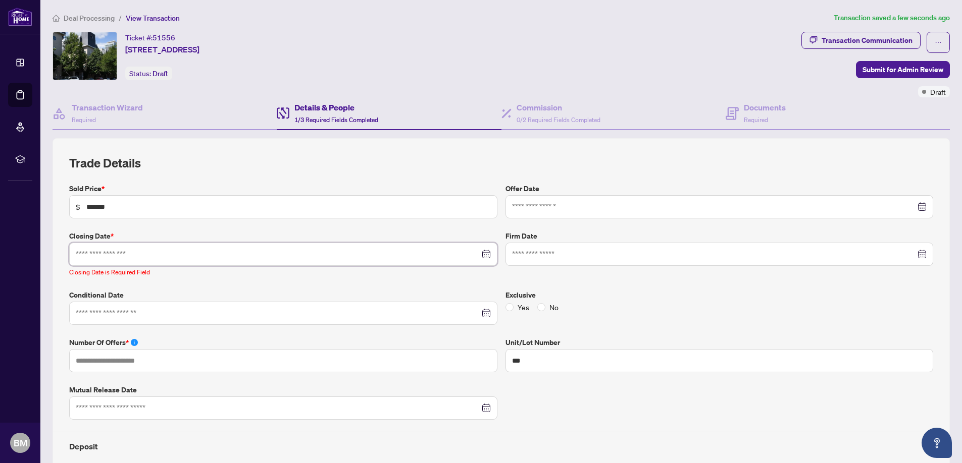
click at [482, 254] on div at bounding box center [283, 254] width 415 height 11
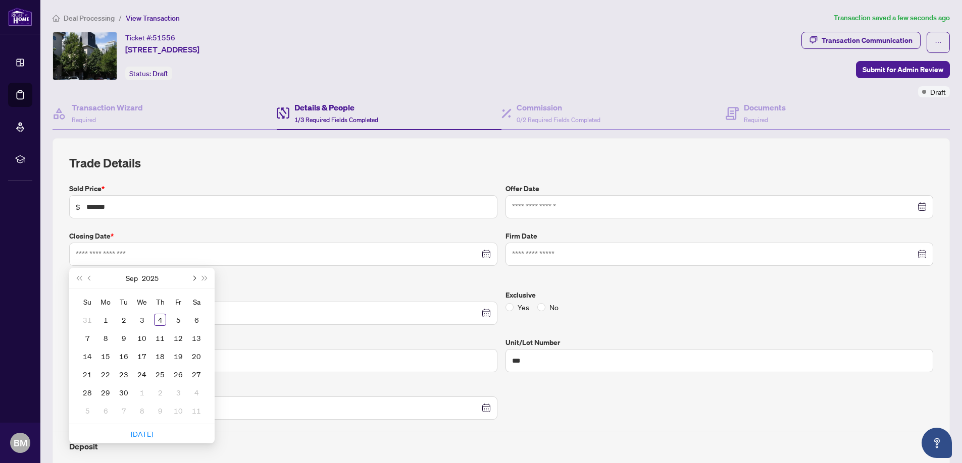
click at [196, 275] on button "Next month (PageDown)" at bounding box center [193, 278] width 11 height 20
type input "**********"
click at [160, 391] on div "30" at bounding box center [160, 393] width 12 height 12
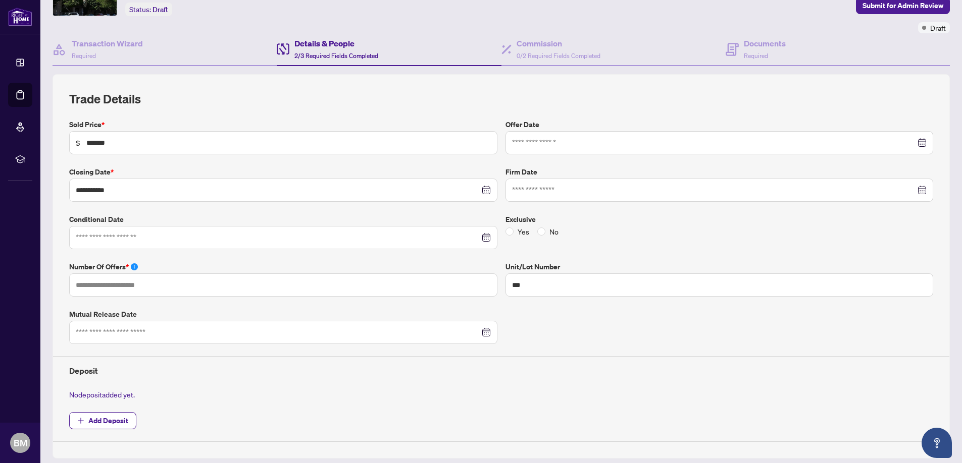
scroll to position [79, 0]
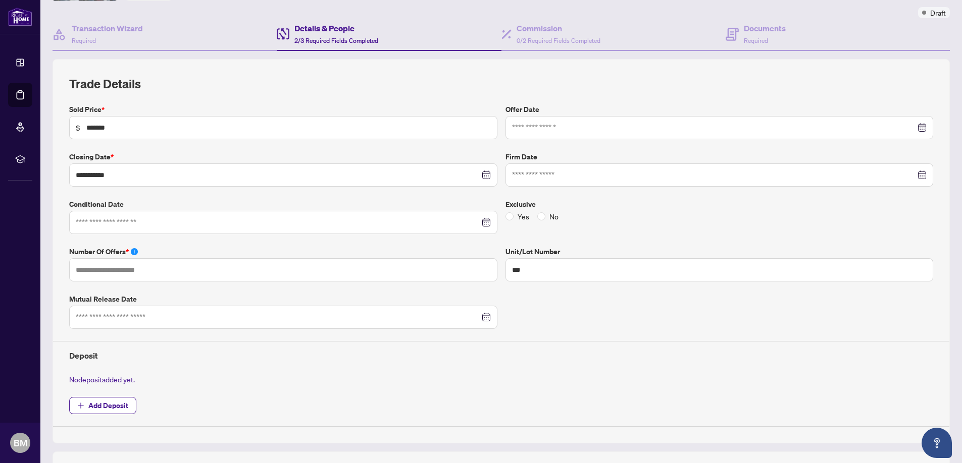
click at [481, 221] on div at bounding box center [283, 222] width 415 height 11
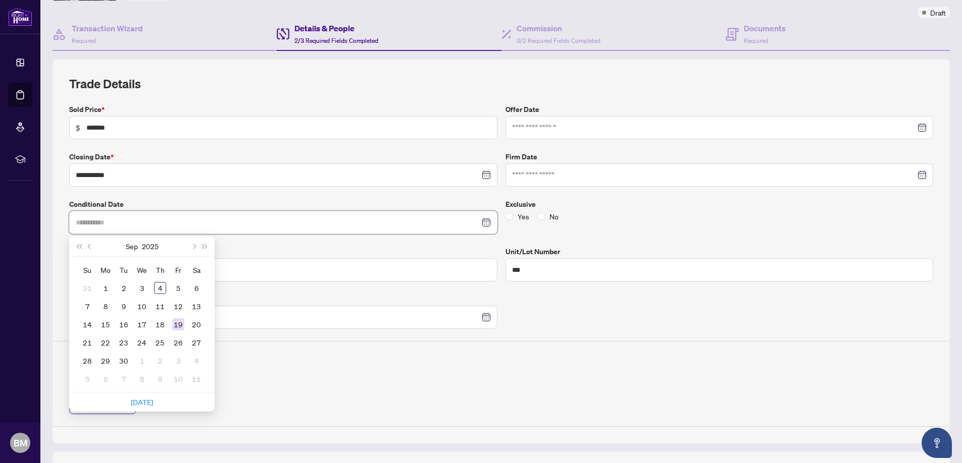
type input "**********"
click at [175, 322] on div "19" at bounding box center [178, 325] width 12 height 12
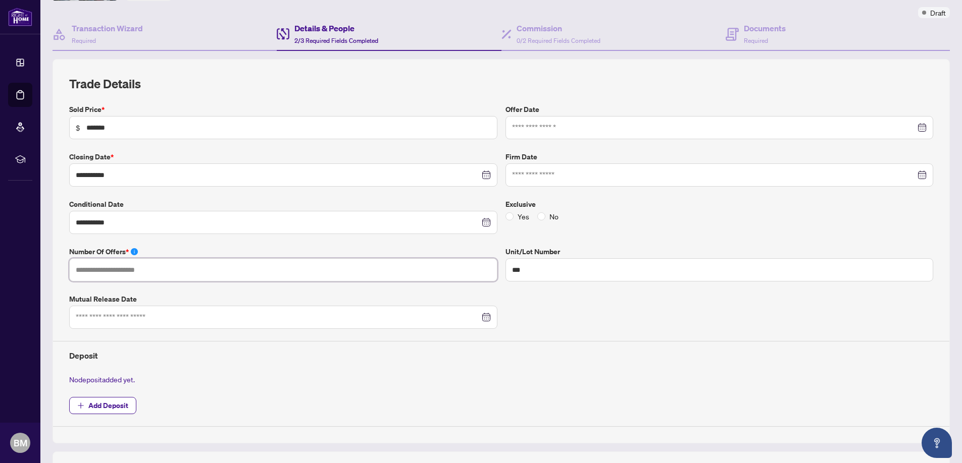
click at [97, 265] on input "text" at bounding box center [283, 269] width 428 height 23
type input "*"
click at [605, 130] on input at bounding box center [714, 127] width 404 height 11
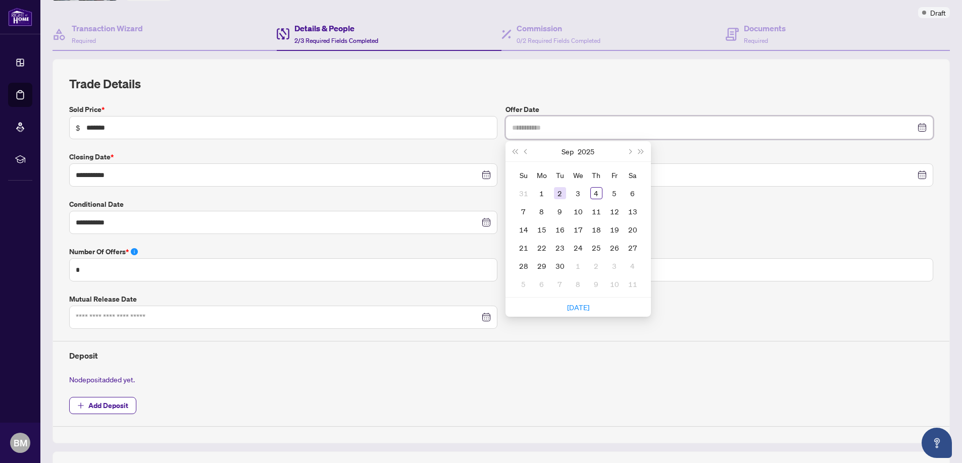
type input "**********"
click at [555, 192] on div "2" at bounding box center [560, 193] width 12 height 12
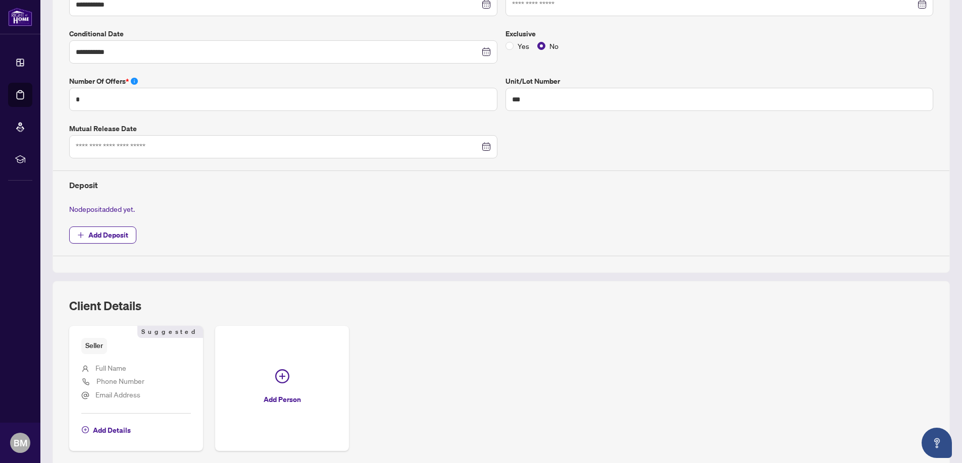
scroll to position [291, 0]
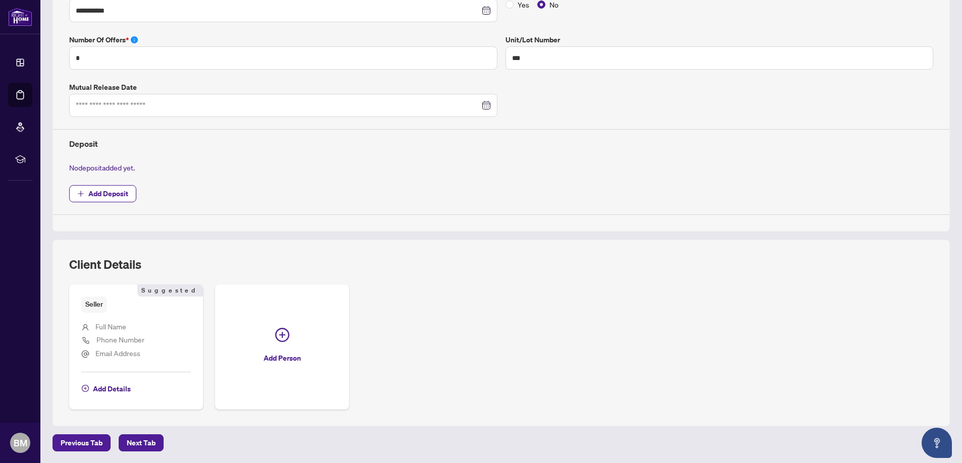
click at [121, 328] on span "Full Name" at bounding box center [110, 326] width 31 height 9
click at [103, 388] on span "Add Details" at bounding box center [112, 389] width 38 height 16
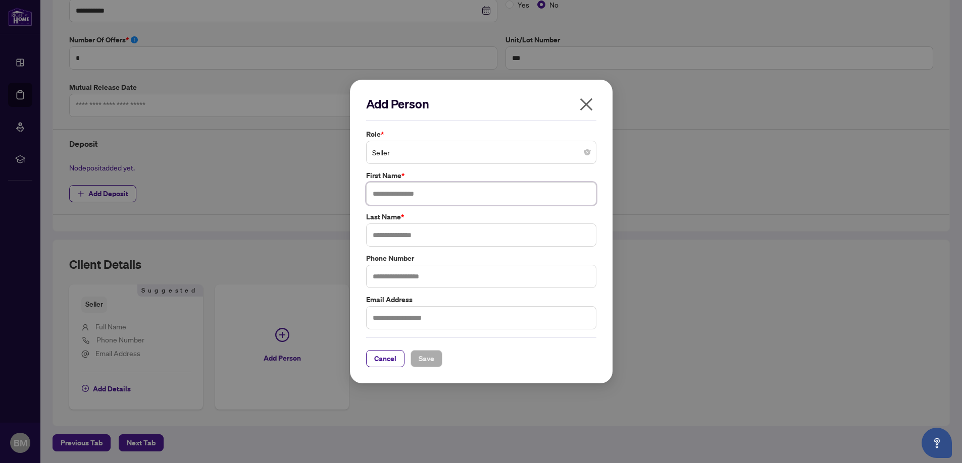
click at [399, 200] on input "text" at bounding box center [481, 193] width 230 height 23
type input "*****"
click at [386, 236] on input "text" at bounding box center [481, 235] width 230 height 23
type input "******"
click at [394, 280] on input "text" at bounding box center [481, 276] width 230 height 23
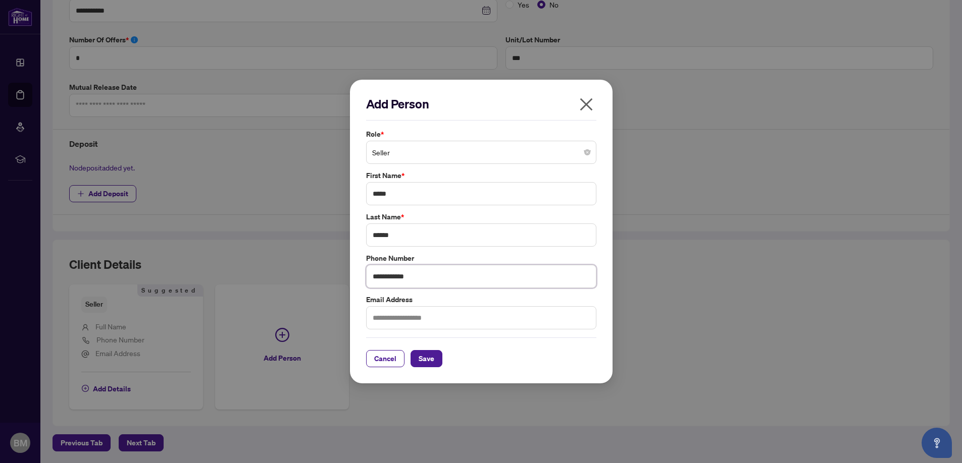
type input "**********"
click at [394, 317] on input "text" at bounding box center [481, 317] width 230 height 23
type input "**********"
click at [431, 357] on span "Save" at bounding box center [427, 359] width 16 height 16
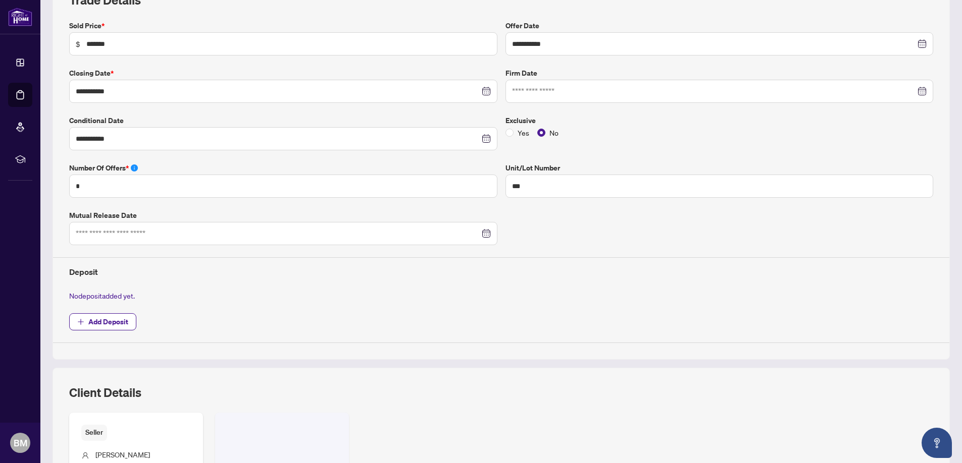
scroll to position [304, 0]
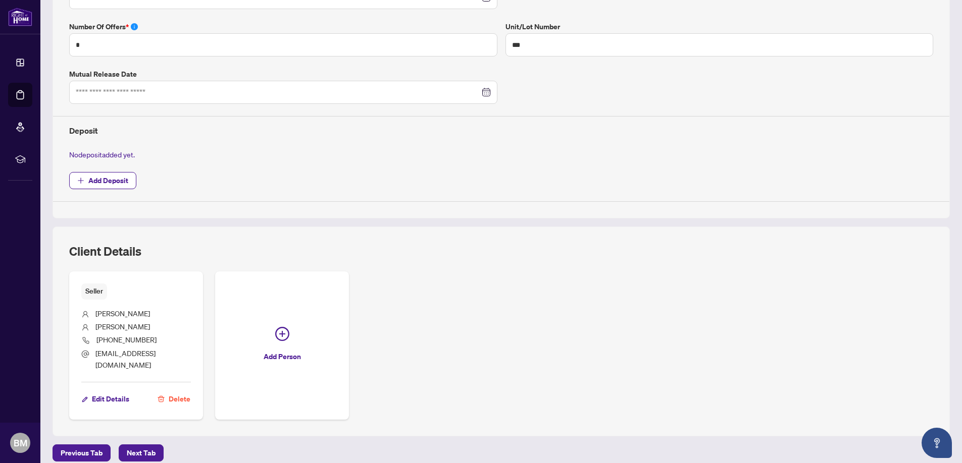
click at [146, 445] on span "Next Tab" at bounding box center [141, 453] width 29 height 16
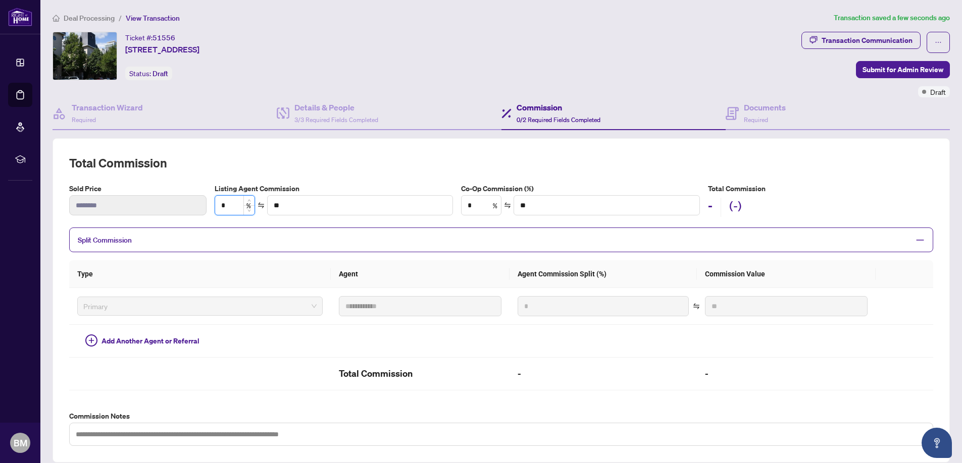
click at [234, 200] on input "*" at bounding box center [234, 205] width 39 height 19
type input "*"
type input "******"
type input "***"
type input "*******"
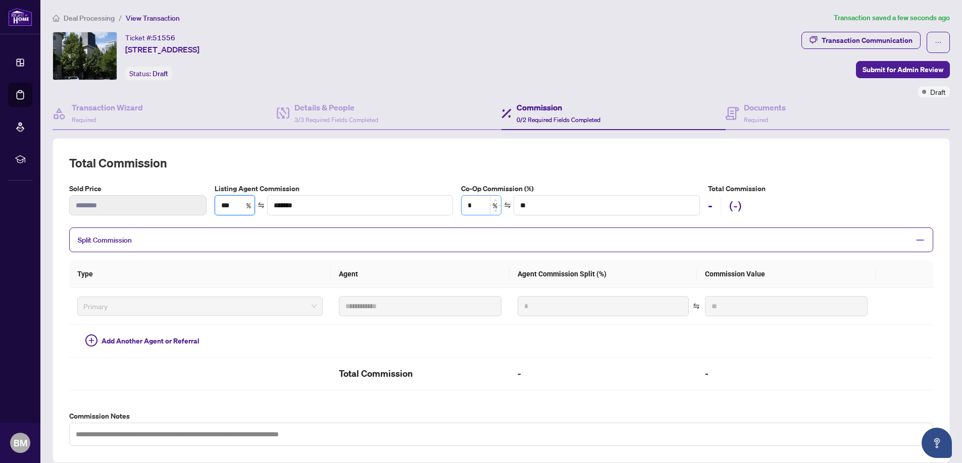
type input "***"
click at [486, 204] on input "*" at bounding box center [480, 205] width 39 height 19
type input "***"
type input "*******"
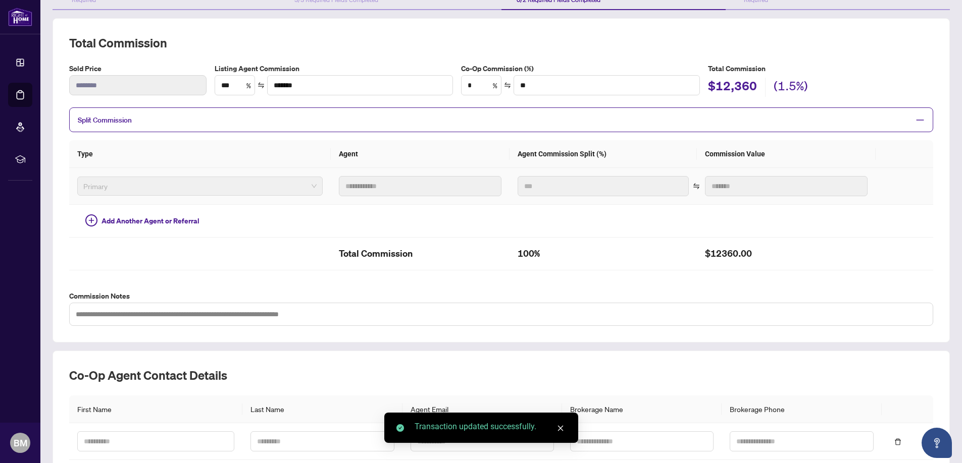
scroll to position [129, 0]
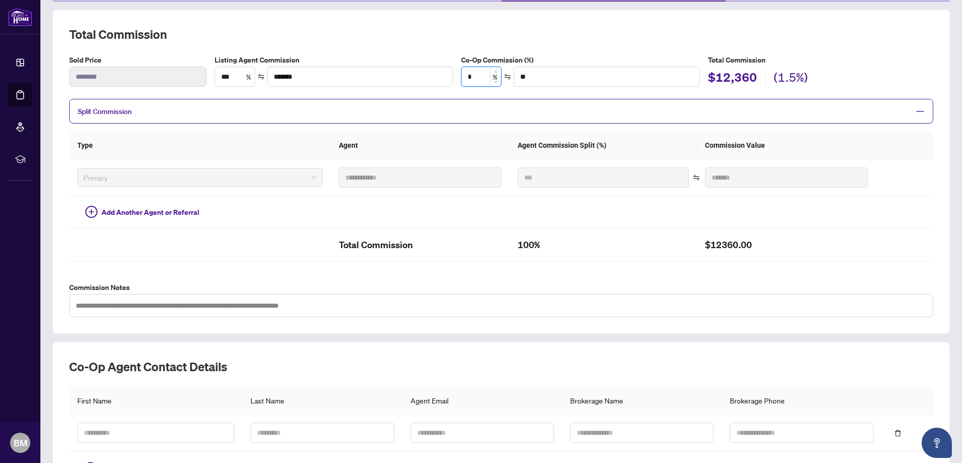
click at [482, 73] on input "*" at bounding box center [480, 76] width 39 height 19
type input "*"
type input "*******"
type input "*"
click at [661, 101] on div "Split Commission" at bounding box center [501, 111] width 864 height 25
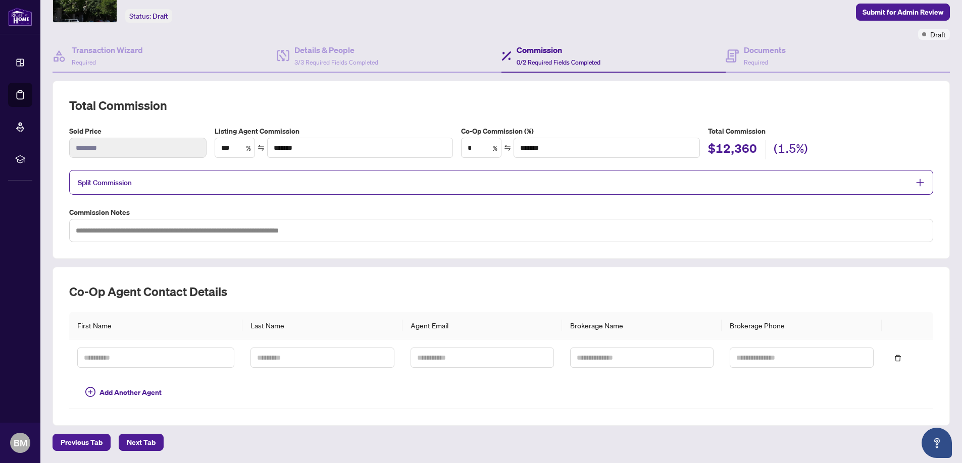
scroll to position [57, 0]
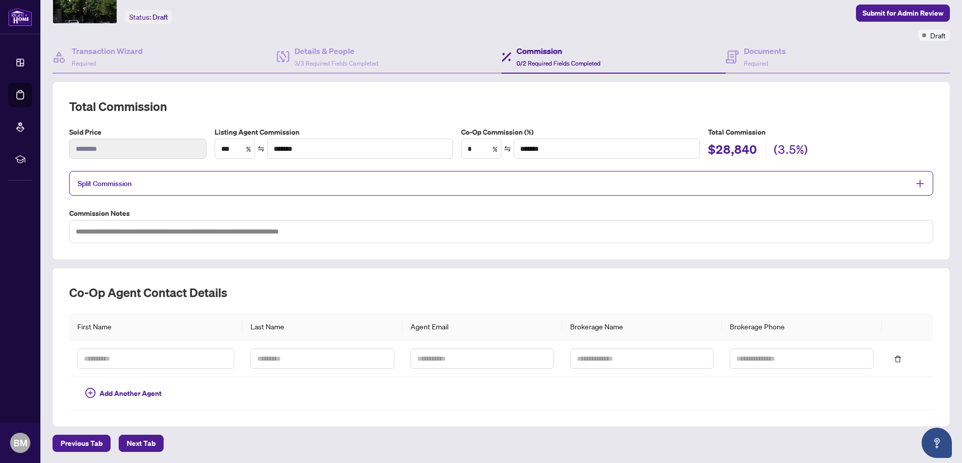
click at [915, 180] on icon "plus" at bounding box center [919, 183] width 9 height 9
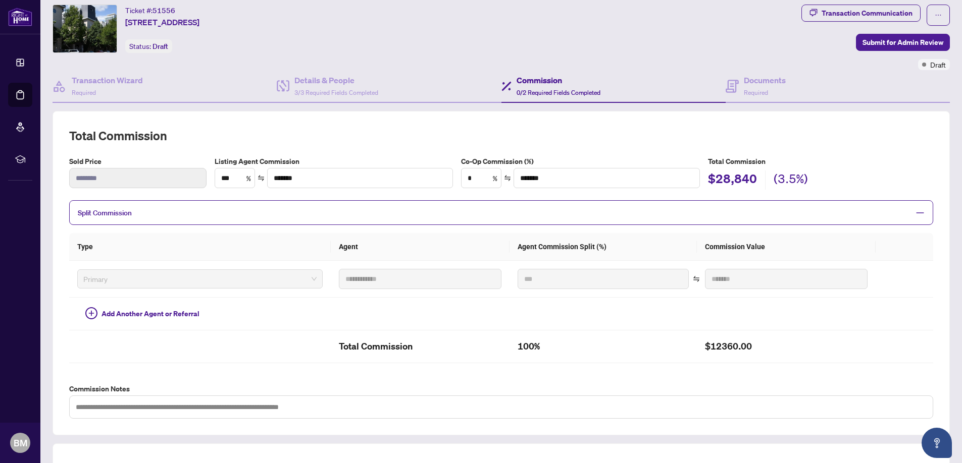
scroll to position [203, 0]
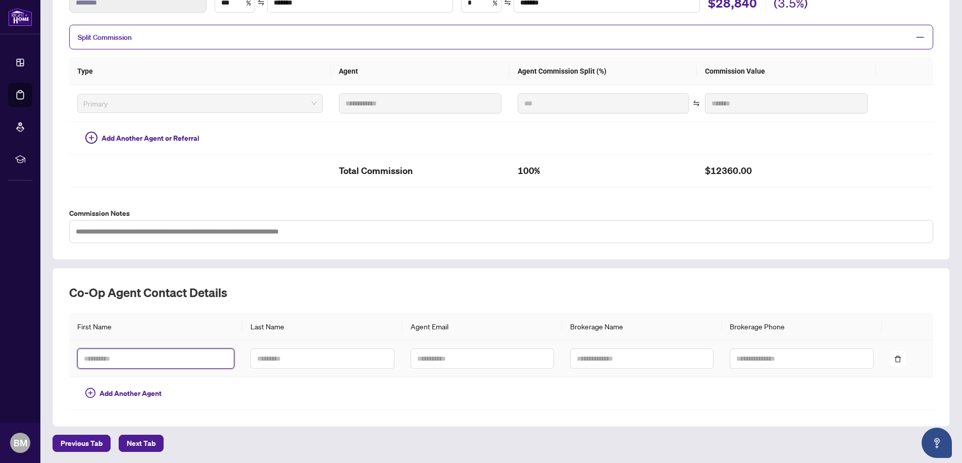
click at [91, 360] on input "text" at bounding box center [155, 359] width 157 height 20
type input "****"
click at [275, 357] on input "text" at bounding box center [321, 359] width 143 height 20
click at [271, 359] on input "text" at bounding box center [321, 359] width 143 height 20
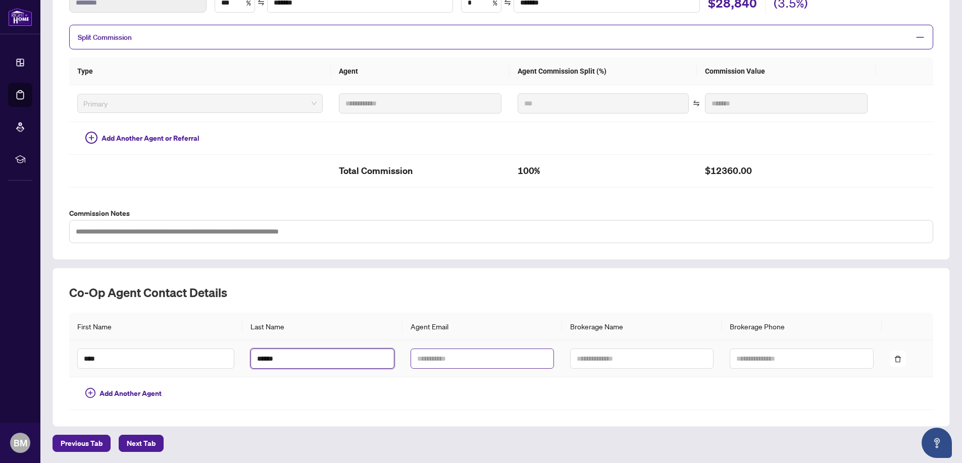
type input "******"
click at [414, 360] on input "text" at bounding box center [481, 359] width 143 height 20
click at [427, 363] on input "text" at bounding box center [481, 359] width 143 height 20
paste input "**********"
type input "**********"
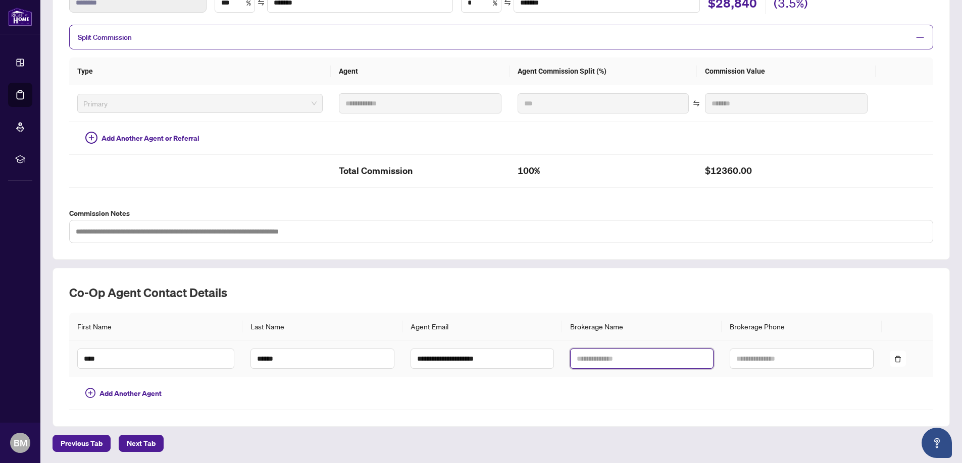
click at [584, 361] on input "text" at bounding box center [641, 359] width 143 height 20
click at [572, 357] on input "text" at bounding box center [641, 359] width 143 height 20
type input "**********"
click at [757, 364] on input "text" at bounding box center [800, 359] width 143 height 20
click at [748, 360] on input "text" at bounding box center [800, 359] width 143 height 20
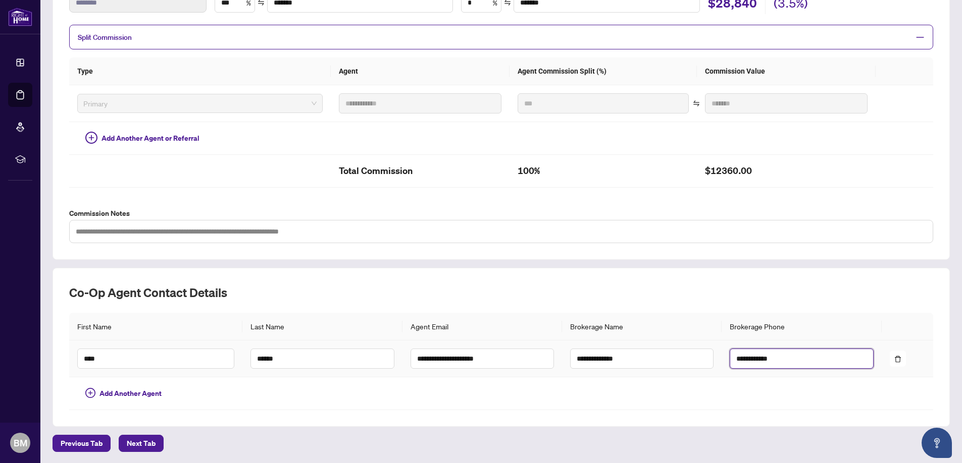
click at [748, 345] on td "**********" at bounding box center [801, 359] width 160 height 37
type input "**********"
click at [144, 442] on span "Next Tab" at bounding box center [141, 444] width 29 height 16
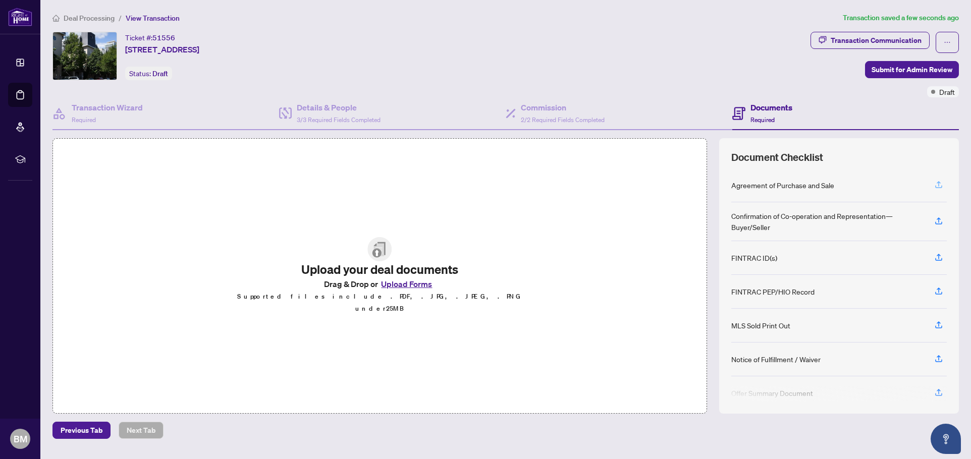
click at [938, 185] on icon "button" at bounding box center [938, 184] width 9 height 9
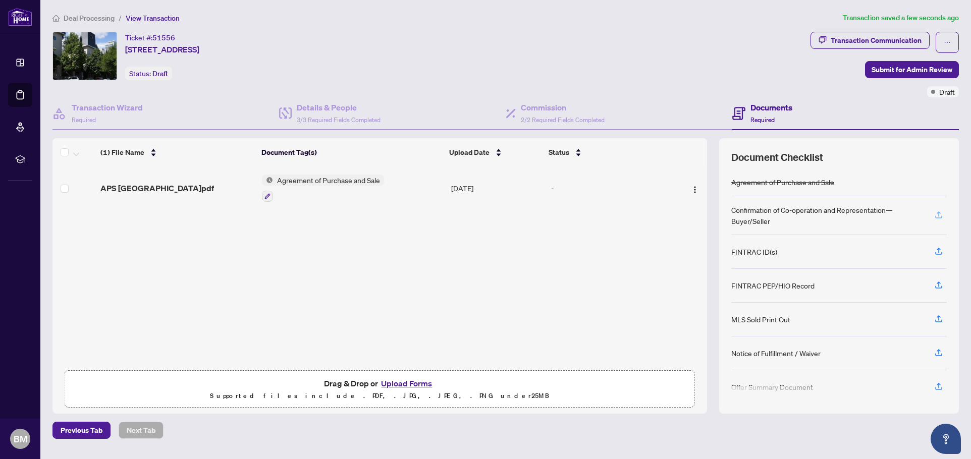
click at [940, 212] on icon "button" at bounding box center [939, 214] width 4 height 5
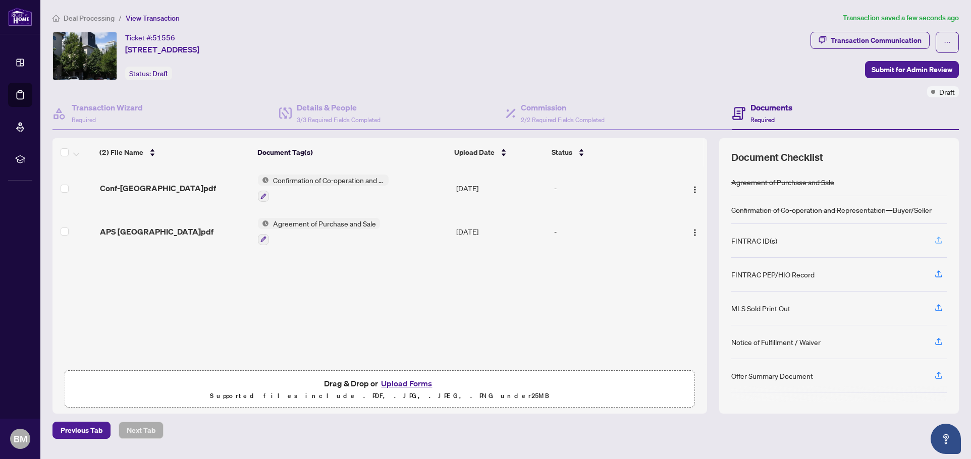
click at [938, 238] on icon "button" at bounding box center [938, 240] width 9 height 9
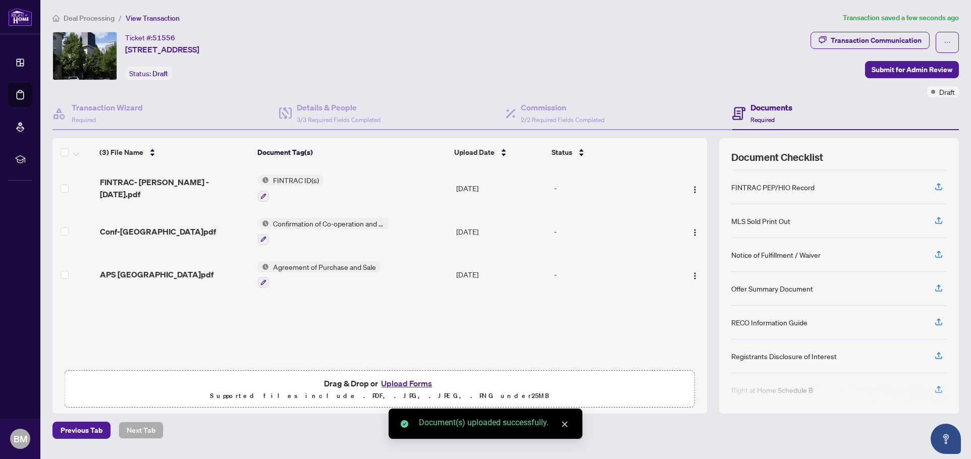
scroll to position [90, 0]
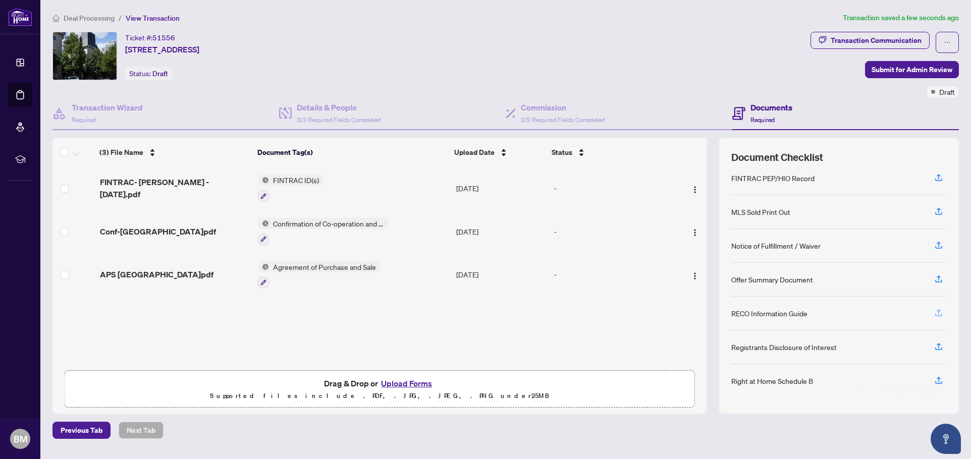
click at [940, 309] on icon "button" at bounding box center [938, 312] width 9 height 9
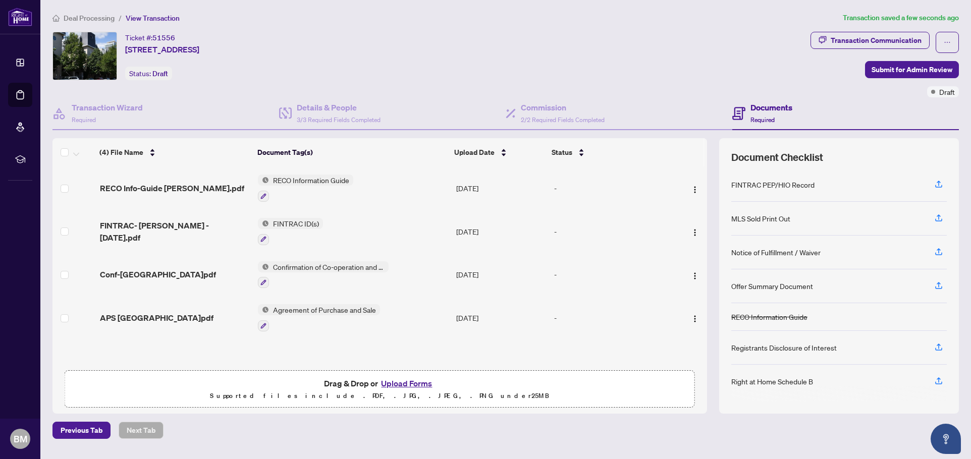
scroll to position [84, 0]
click at [940, 282] on icon "button" at bounding box center [938, 285] width 9 height 9
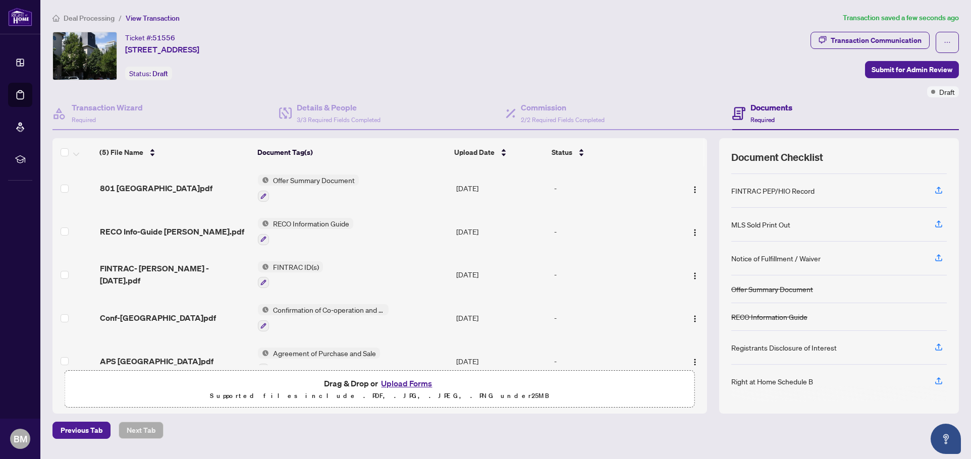
scroll to position [78, 0]
click at [938, 345] on icon "button" at bounding box center [938, 346] width 9 height 9
click at [937, 344] on icon "button" at bounding box center [939, 345] width 4 height 5
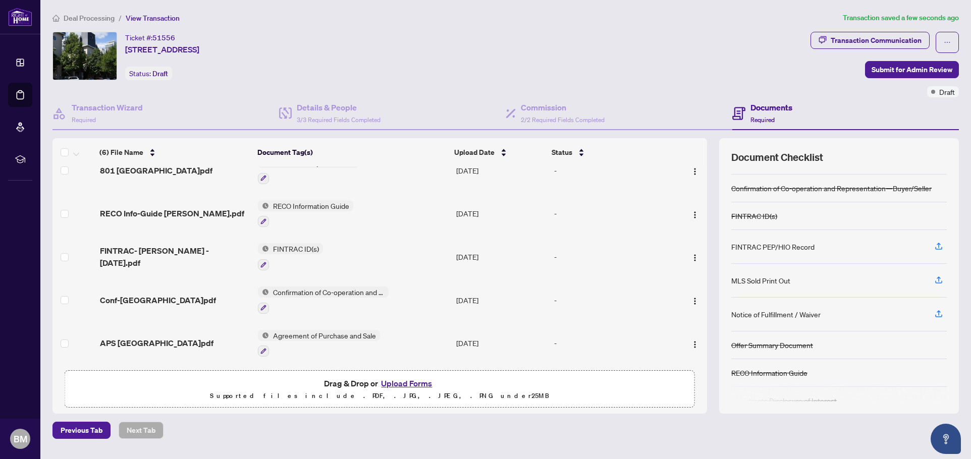
scroll to position [72, 0]
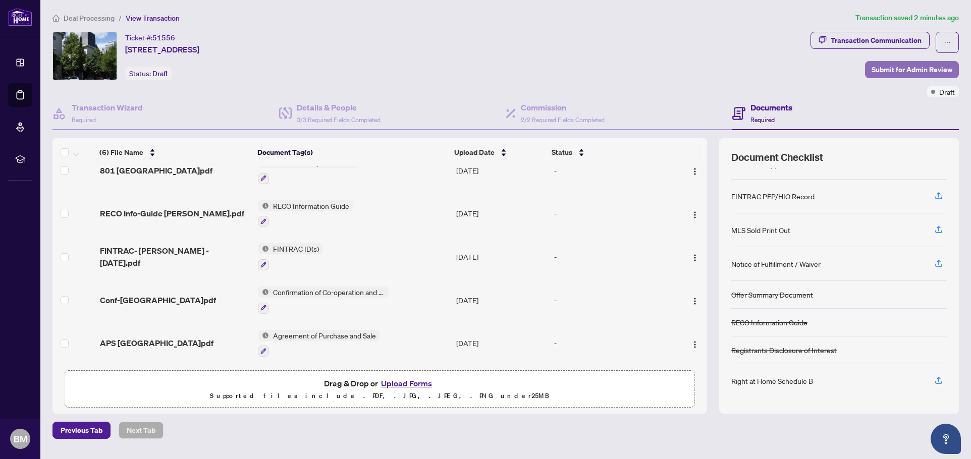
click at [887, 67] on span "Submit for Admin Review" at bounding box center [912, 70] width 81 height 16
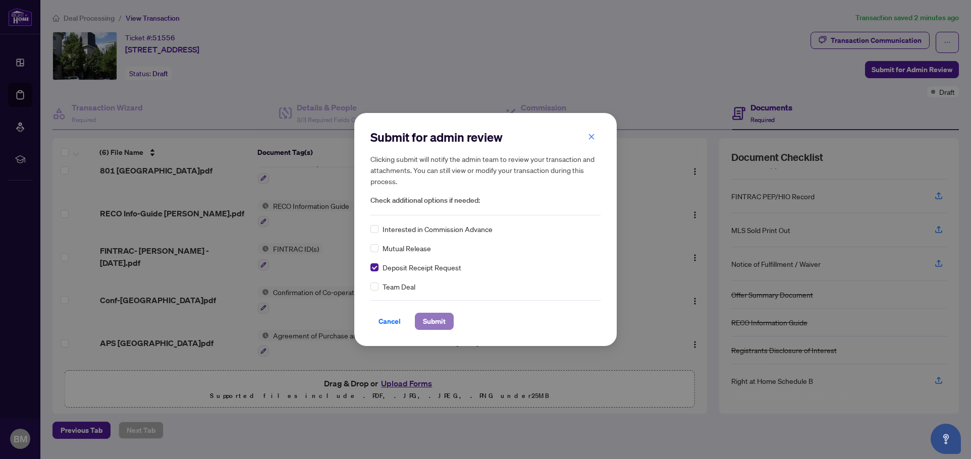
click at [435, 321] on span "Submit" at bounding box center [434, 322] width 23 height 16
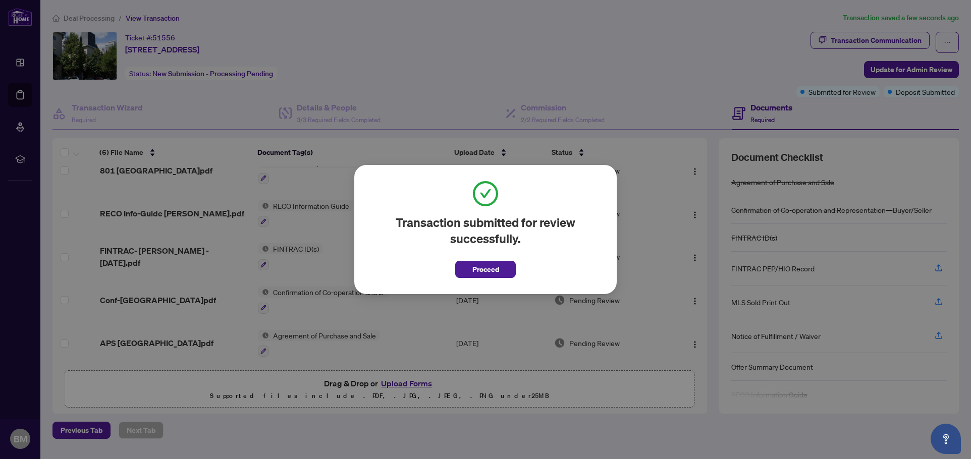
click at [486, 269] on span "Proceed" at bounding box center [486, 270] width 27 height 16
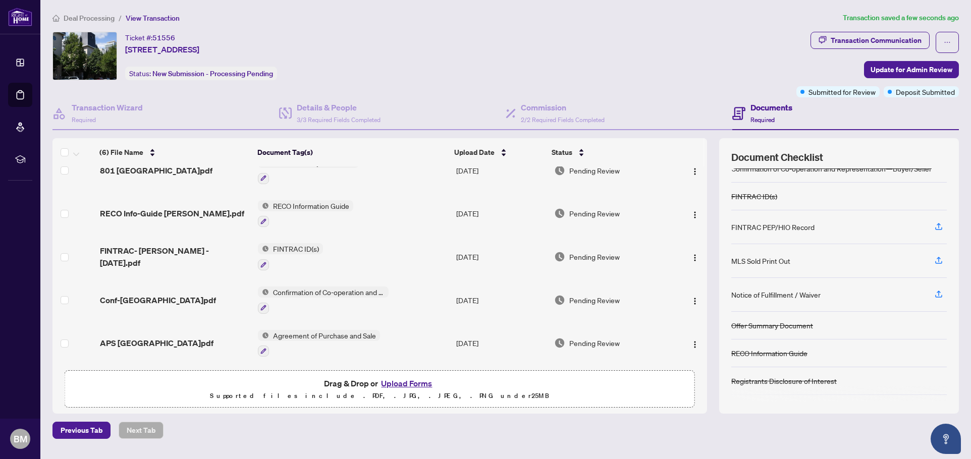
scroll to position [0, 0]
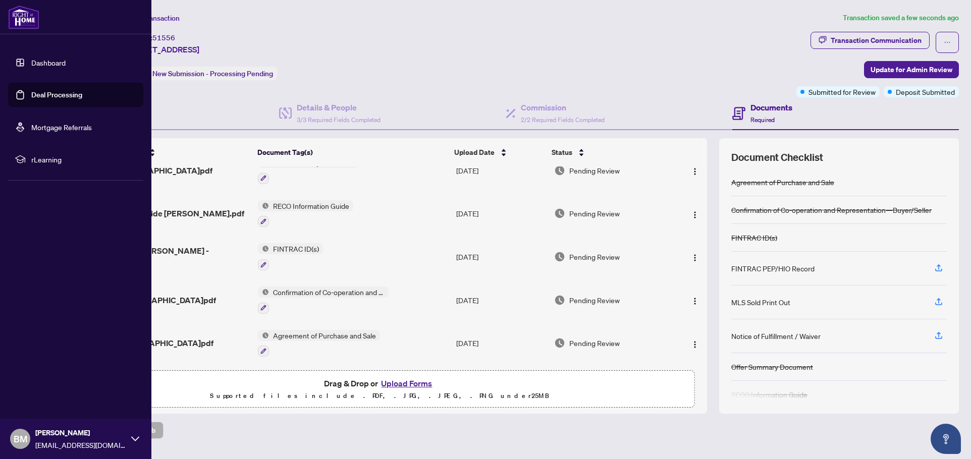
click at [136, 435] on icon at bounding box center [135, 439] width 8 height 8
click at [49, 378] on span "Logout" at bounding box center [40, 379] width 23 height 16
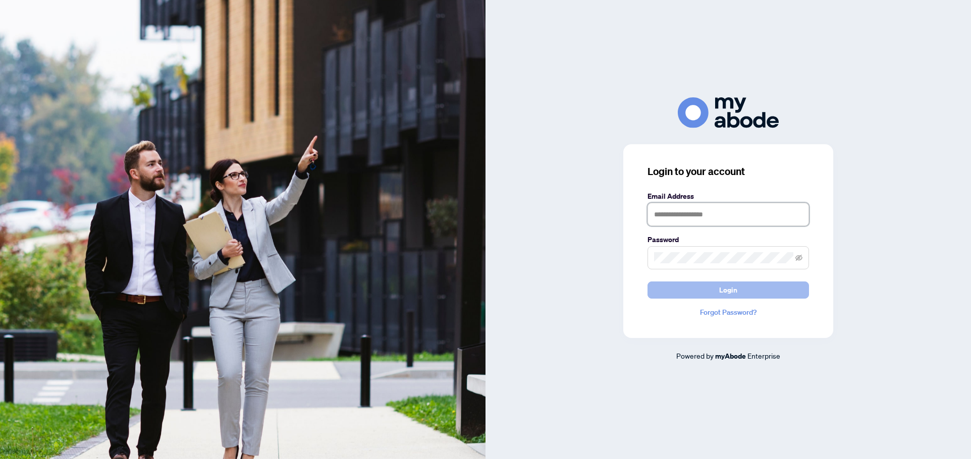
type input "**********"
click at [732, 289] on span "Login" at bounding box center [728, 290] width 18 height 16
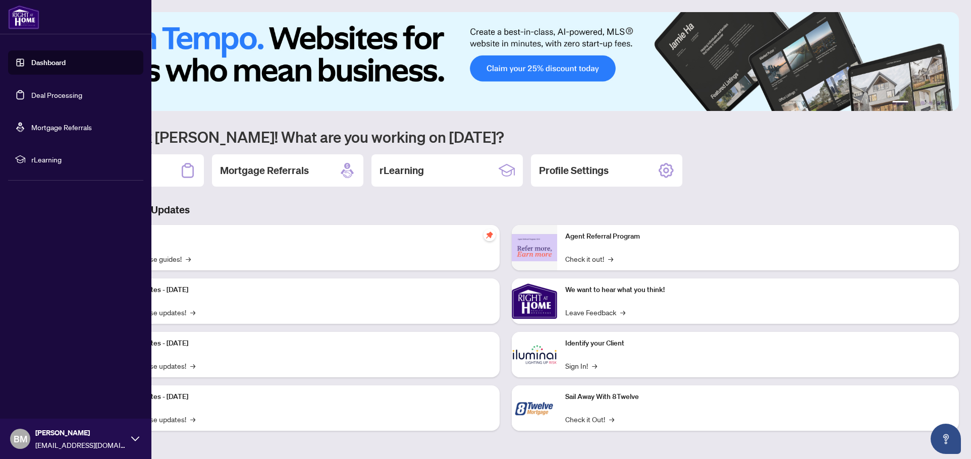
click at [40, 94] on link "Deal Processing" at bounding box center [56, 94] width 51 height 9
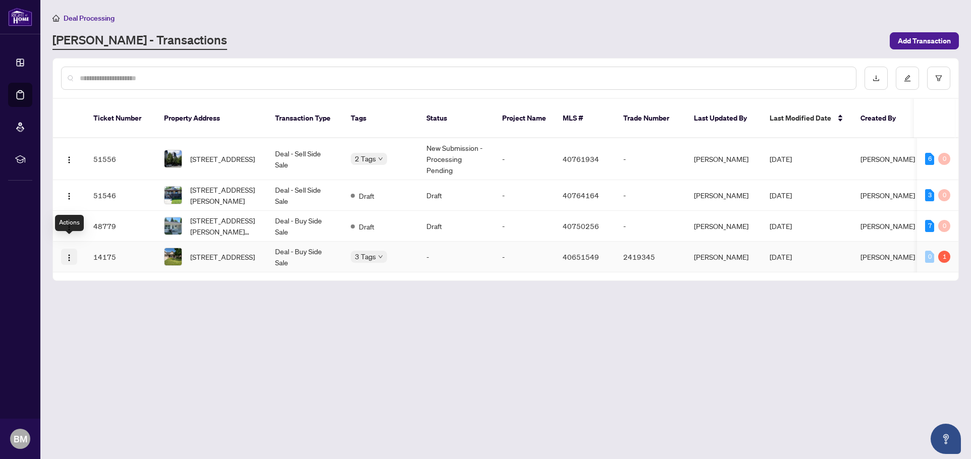
click at [69, 254] on img "button" at bounding box center [69, 258] width 8 height 8
click at [460, 352] on main "Deal Processing [PERSON_NAME] - Transactions Add Transaction Ticket Number Prop…" at bounding box center [505, 229] width 931 height 459
click at [70, 251] on span "button" at bounding box center [69, 256] width 8 height 11
click at [489, 381] on main "Deal Processing [PERSON_NAME] - Transactions Add Transaction Ticket Number Prop…" at bounding box center [505, 229] width 931 height 459
click at [381, 147] on span "Submitted for Review" at bounding box center [402, 152] width 67 height 11
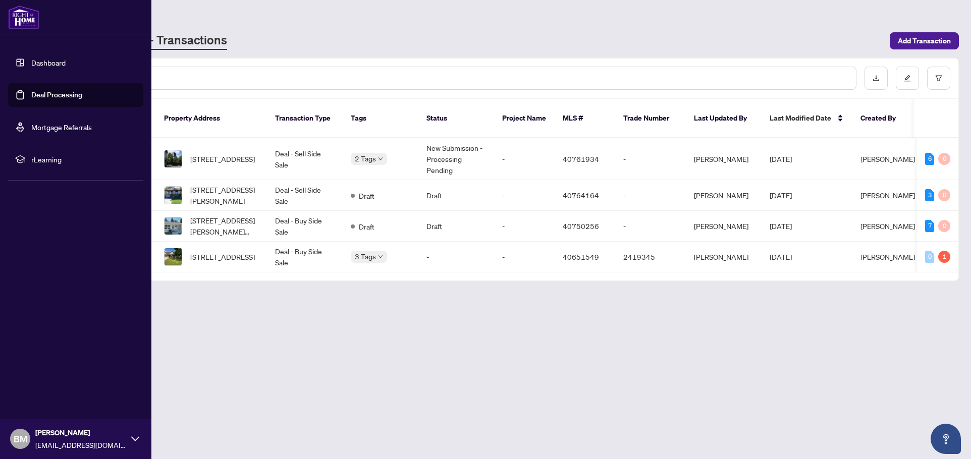
click at [20, 434] on span "BM" at bounding box center [21, 439] width 14 height 14
click at [46, 379] on span "Logout" at bounding box center [40, 379] width 23 height 16
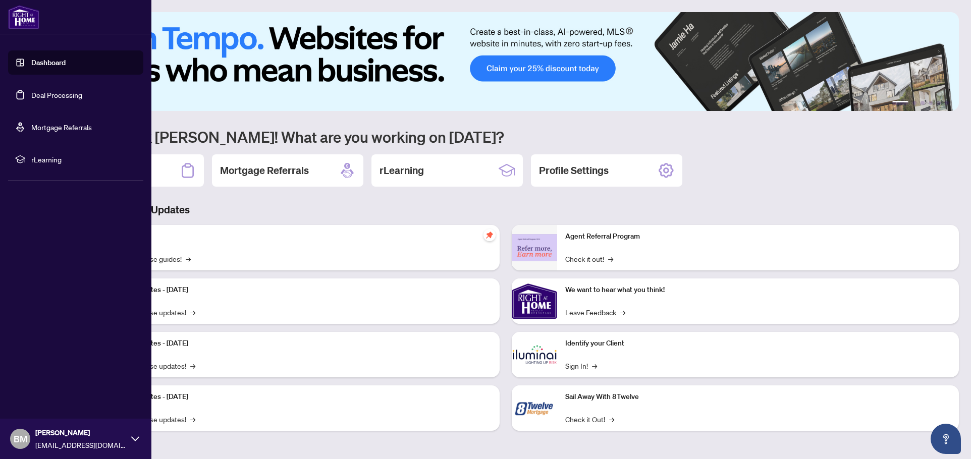
click at [52, 93] on link "Deal Processing" at bounding box center [56, 94] width 51 height 9
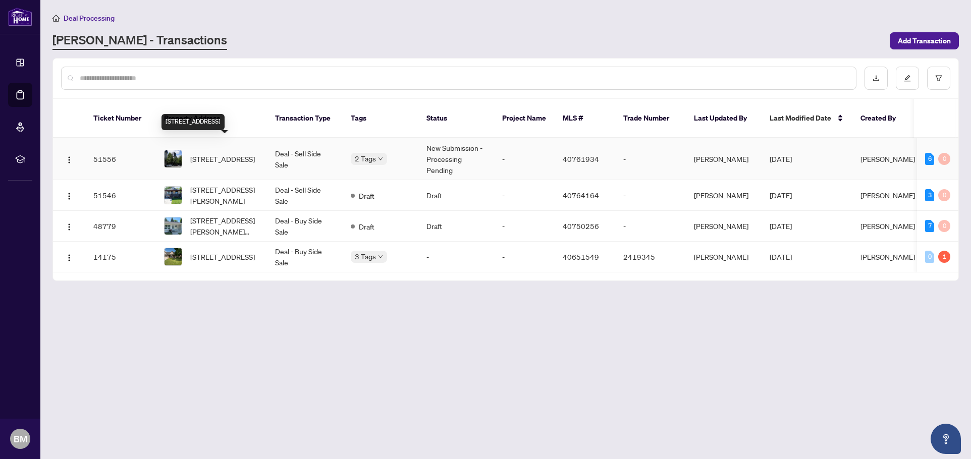
click at [227, 153] on span "[STREET_ADDRESS]" at bounding box center [222, 158] width 65 height 11
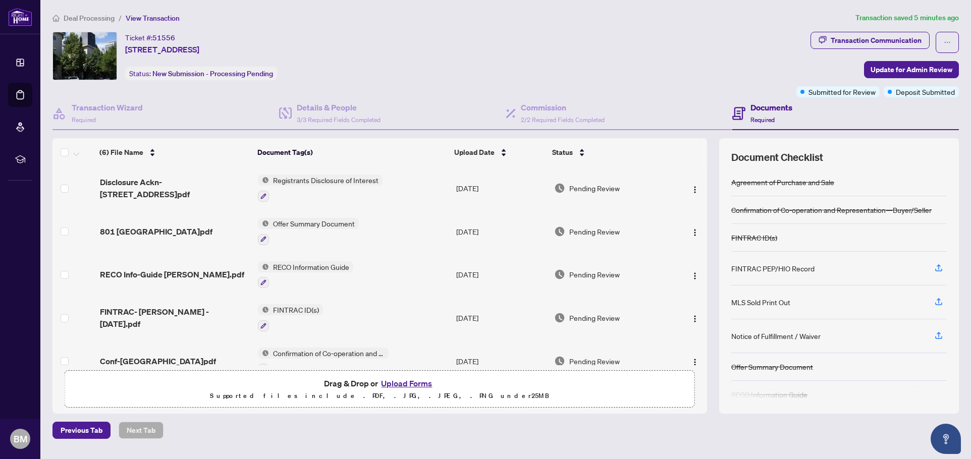
click at [417, 381] on button "Upload Forms" at bounding box center [406, 383] width 57 height 13
click at [413, 383] on button "Upload Forms" at bounding box center [406, 383] width 57 height 13
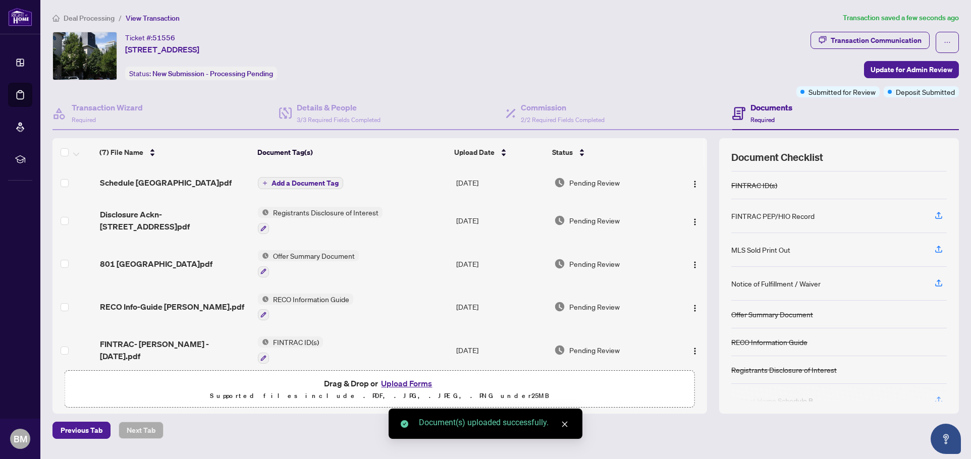
scroll to position [72, 0]
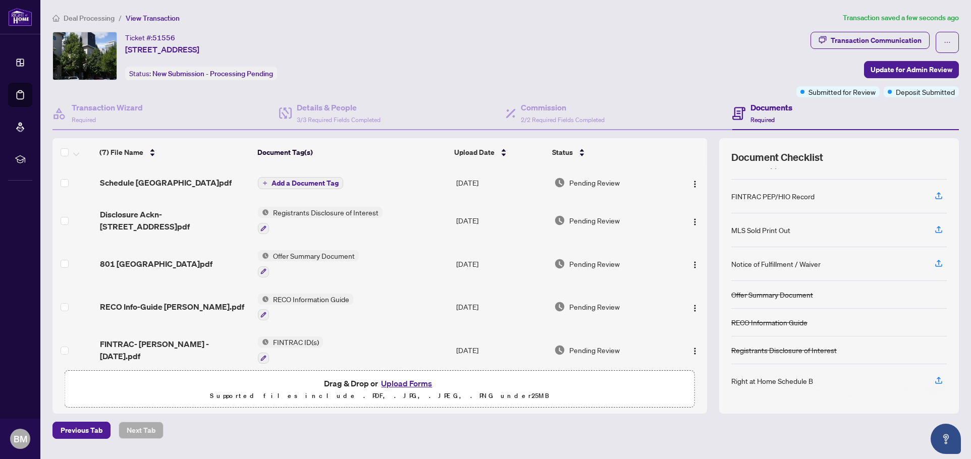
click at [313, 181] on span "Add a Document Tag" at bounding box center [305, 183] width 67 height 7
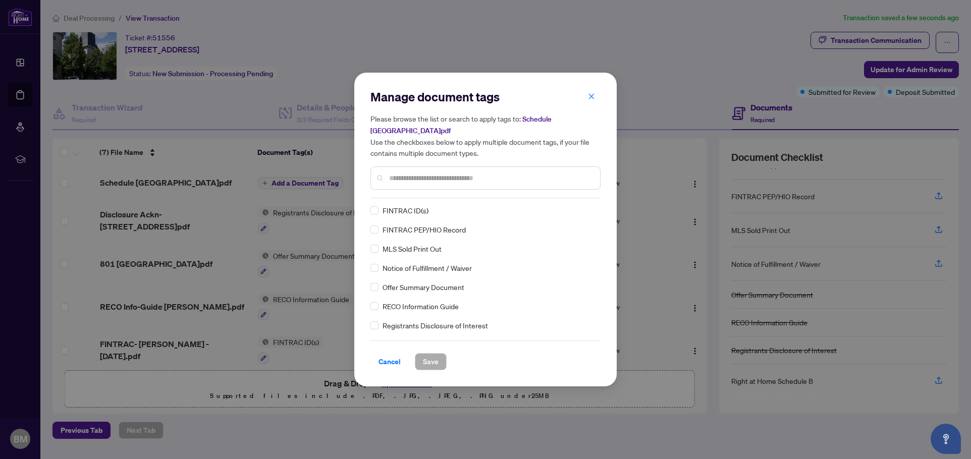
scroll to position [0, 0]
click at [392, 361] on span "Cancel" at bounding box center [390, 362] width 22 height 16
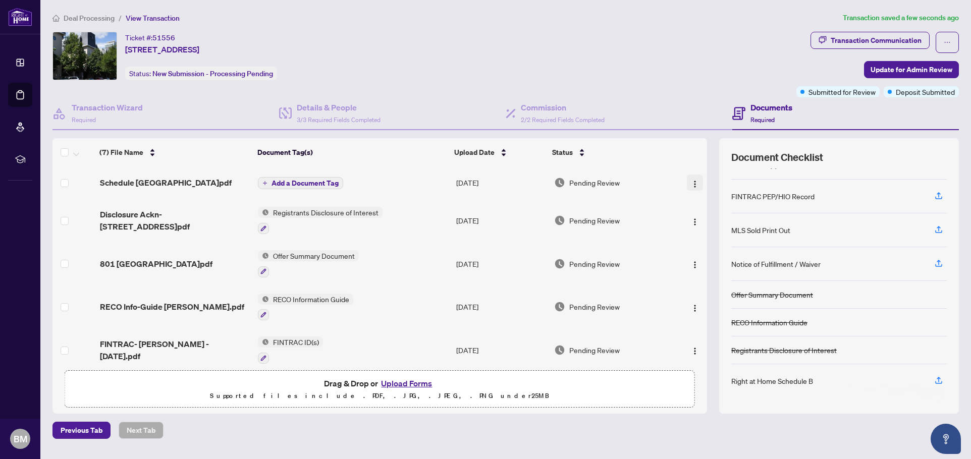
click at [691, 180] on img "button" at bounding box center [695, 184] width 8 height 8
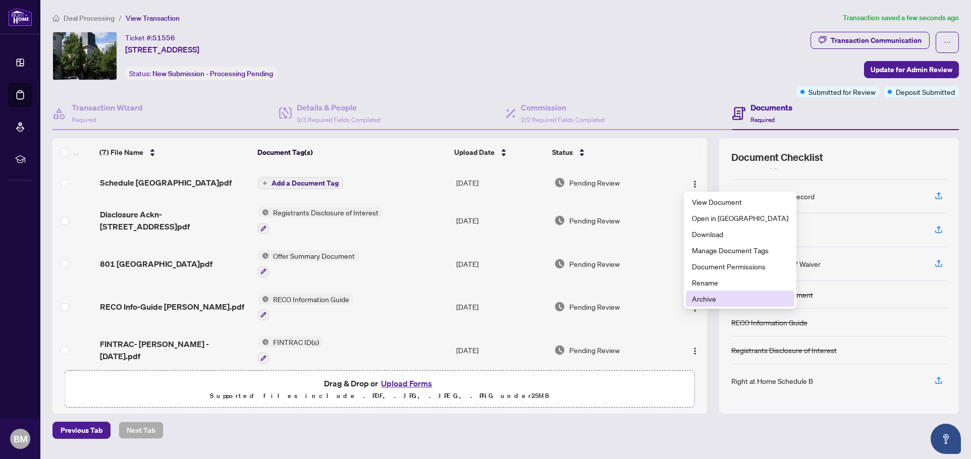
click at [713, 300] on span "Archive" at bounding box center [740, 298] width 96 height 11
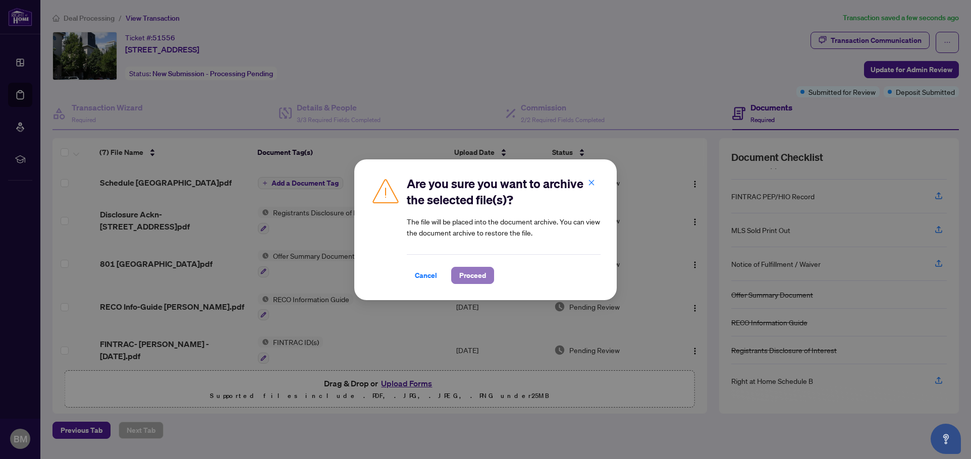
click at [474, 276] on span "Proceed" at bounding box center [472, 276] width 27 height 16
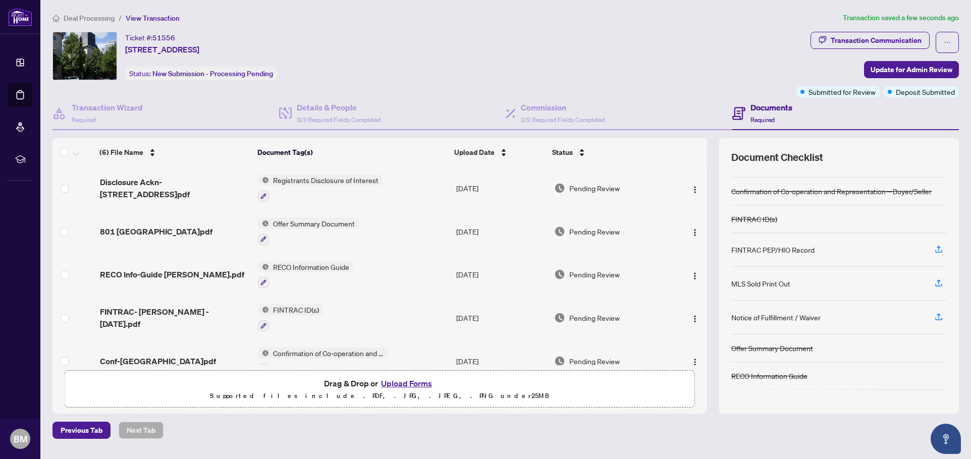
scroll to position [72, 0]
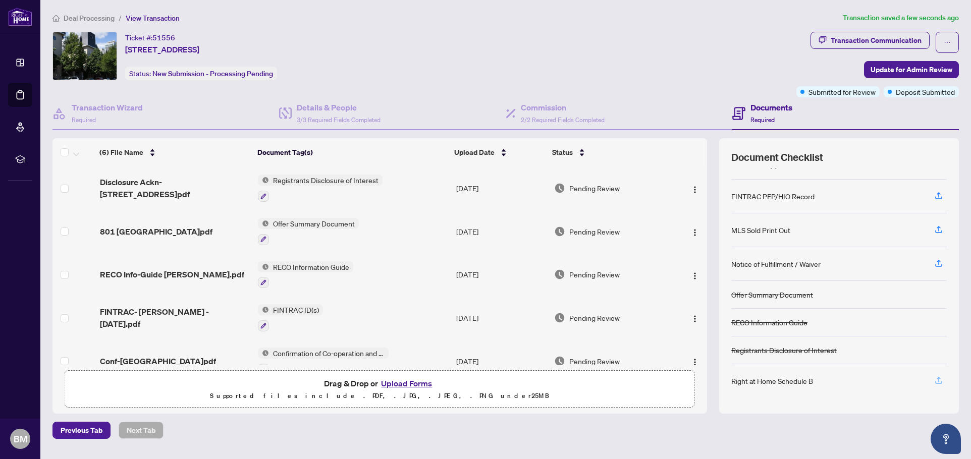
click at [937, 378] on icon "button" at bounding box center [938, 380] width 9 height 9
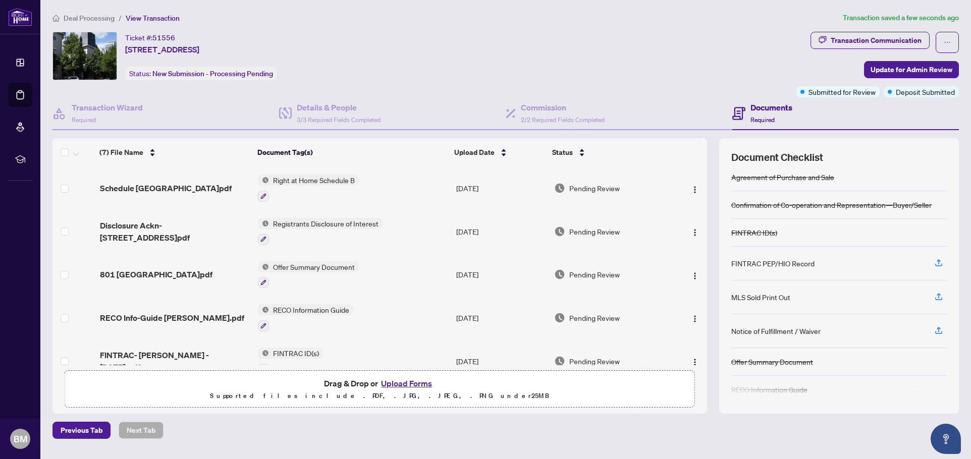
scroll to position [0, 0]
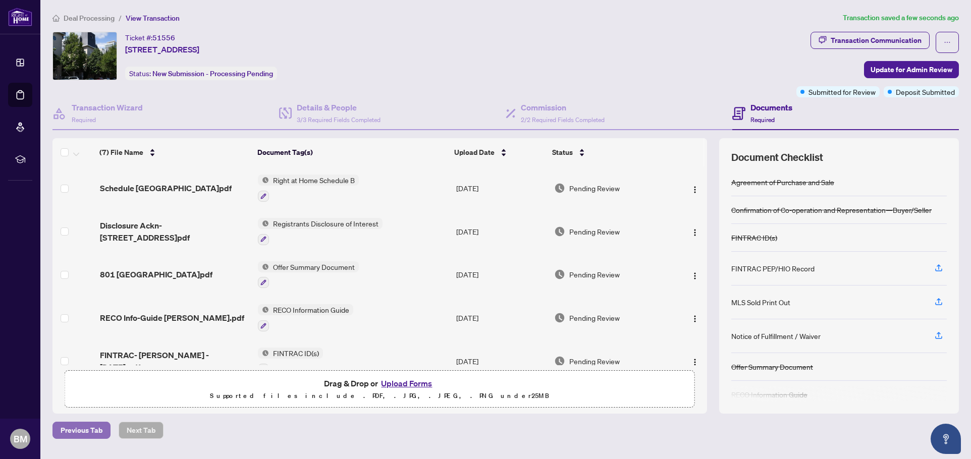
click at [85, 432] on span "Previous Tab" at bounding box center [82, 431] width 42 height 16
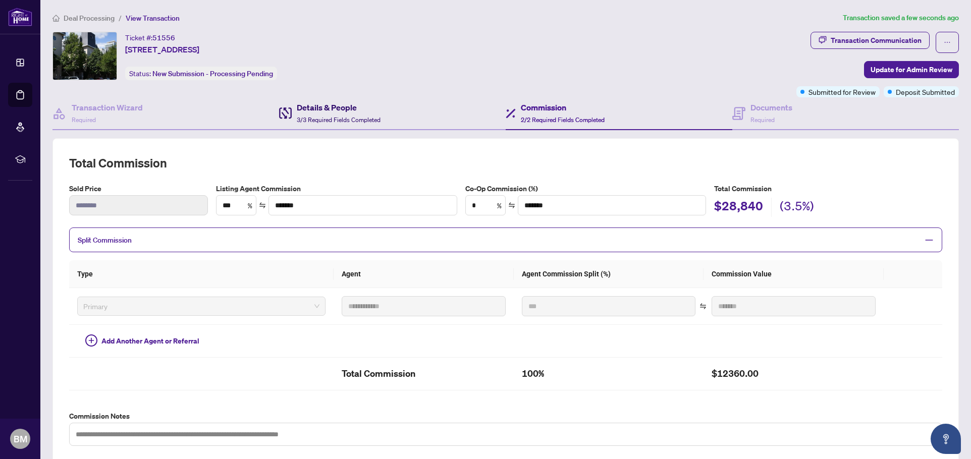
click at [334, 108] on h4 "Details & People" at bounding box center [339, 107] width 84 height 12
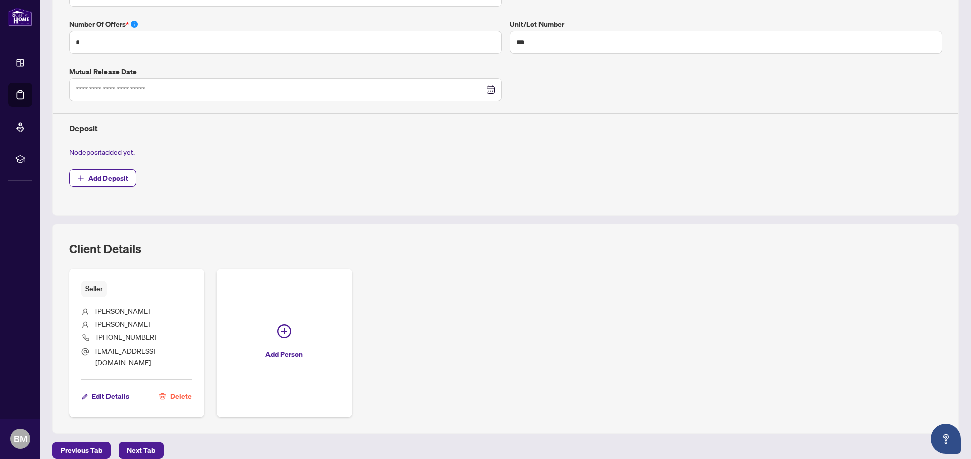
scroll to position [308, 0]
click at [113, 174] on span "Add Deposit" at bounding box center [108, 177] width 40 height 16
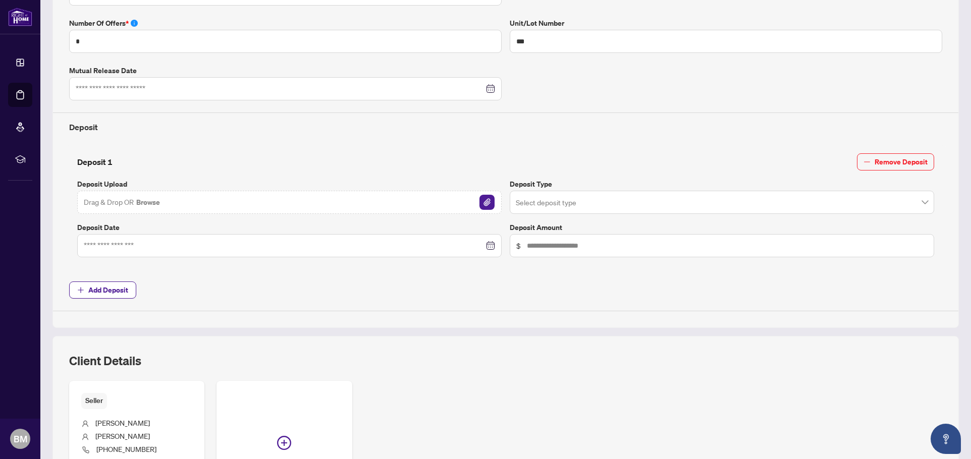
click at [221, 292] on span "Add Deposit" at bounding box center [505, 290] width 873 height 17
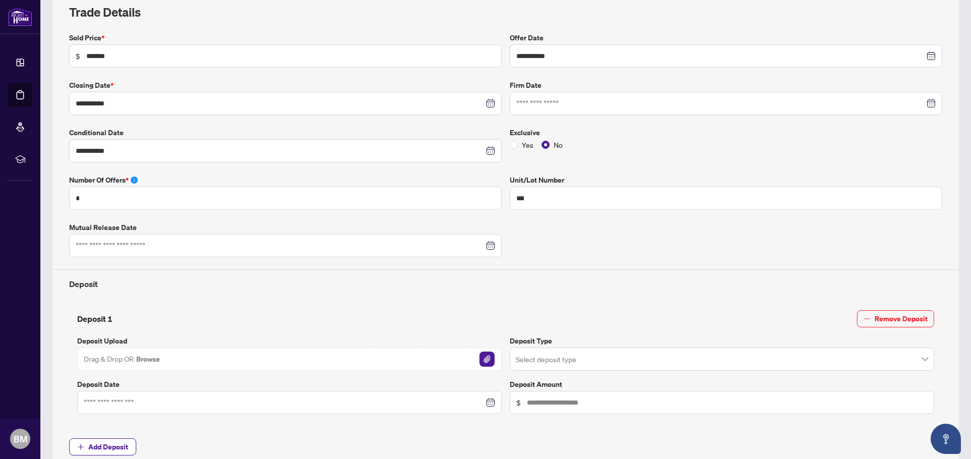
scroll to position [0, 0]
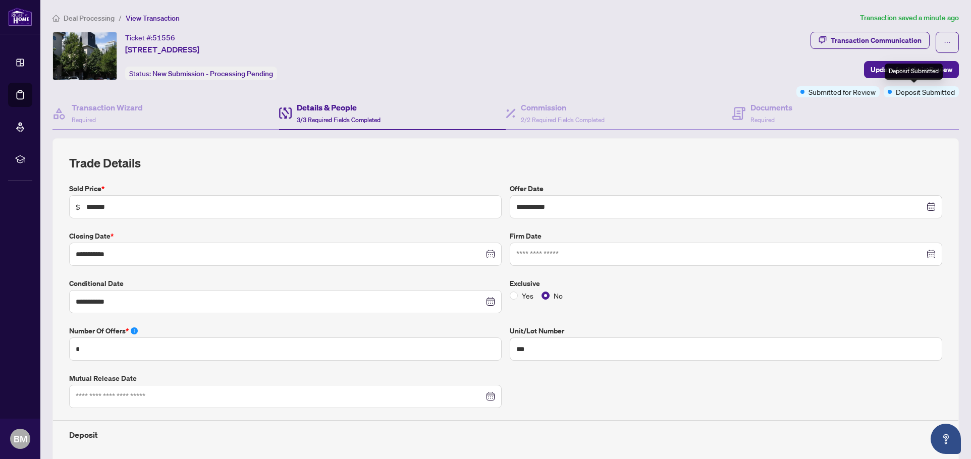
click at [909, 71] on div "Deposit Submitted" at bounding box center [914, 72] width 58 height 16
click at [875, 65] on span "Update for Admin Review" at bounding box center [912, 70] width 82 height 16
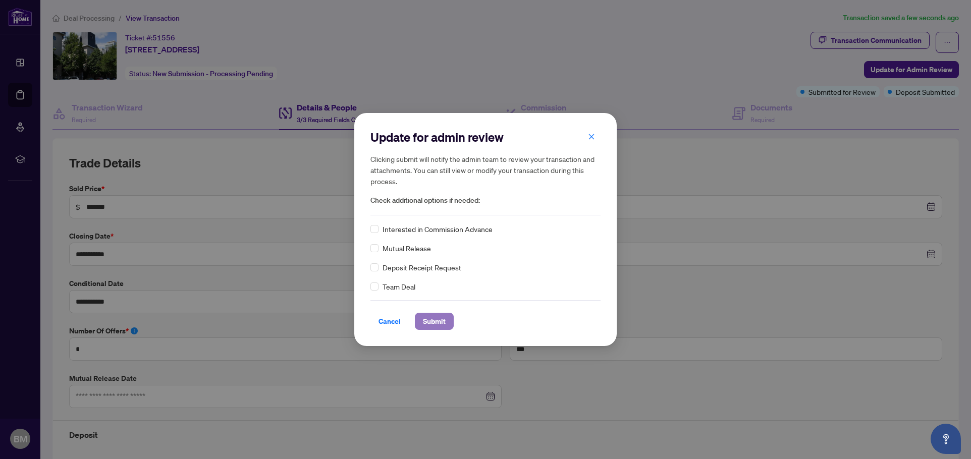
click at [436, 319] on span "Submit" at bounding box center [434, 322] width 23 height 16
